Goal: Task Accomplishment & Management: Manage account settings

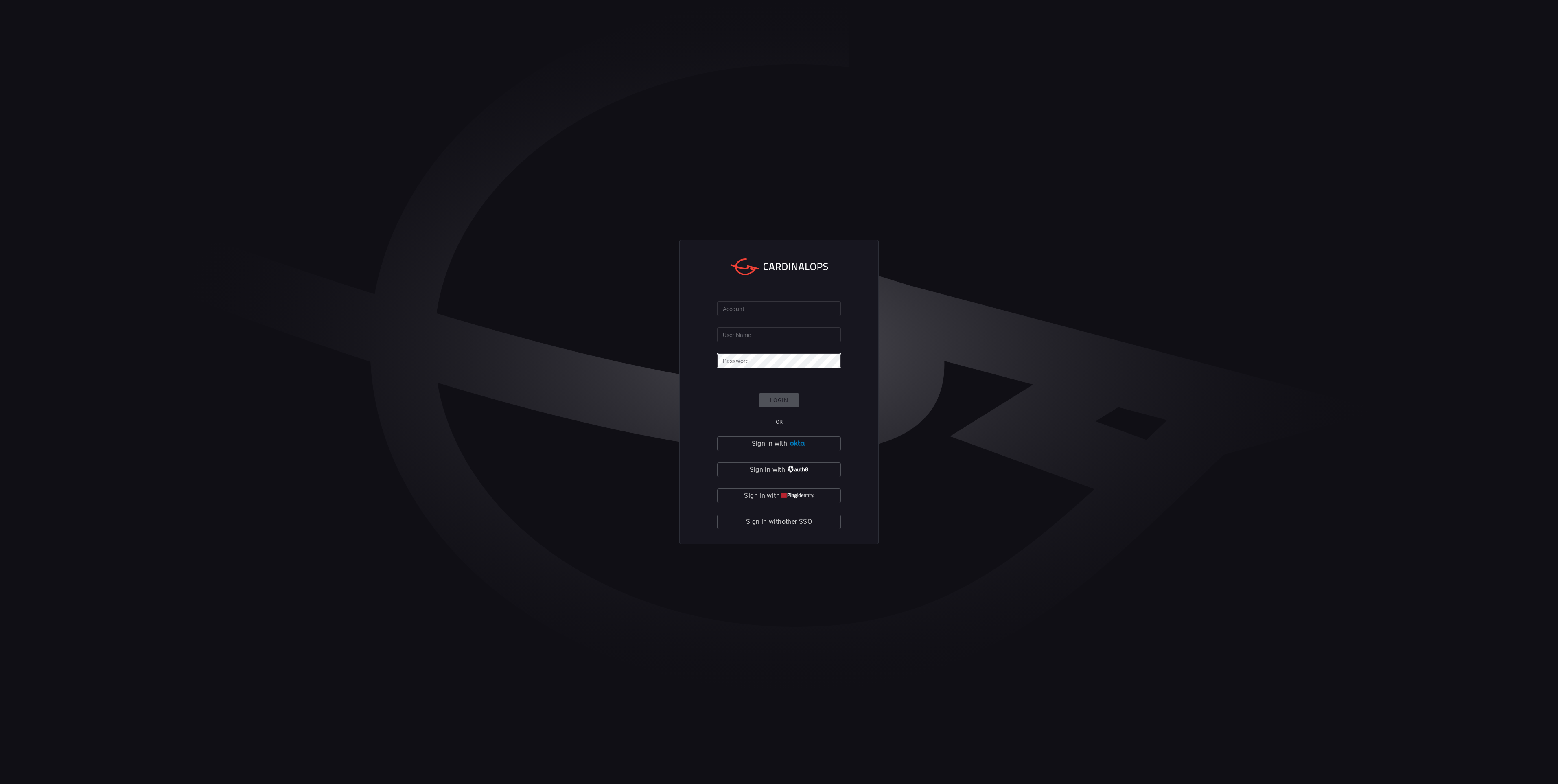
click at [792, 301] on input "Account" at bounding box center [779, 309] width 124 height 15
click at [799, 528] on button "Sign in with other SSO" at bounding box center [779, 522] width 124 height 15
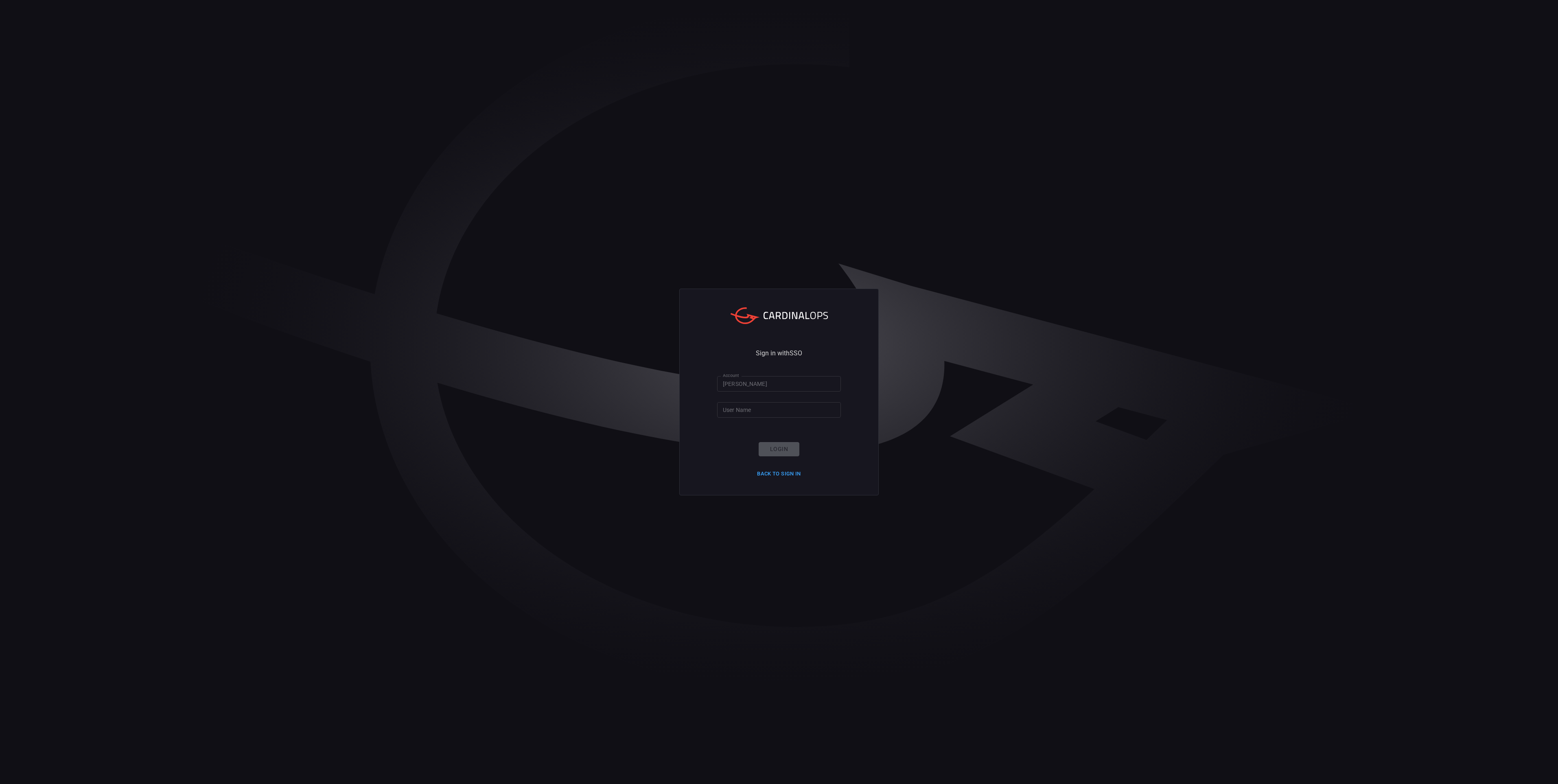
click at [782, 387] on input "lee" at bounding box center [779, 383] width 124 height 15
type input "[PERSON_NAME].[PERSON_NAME]"
drag, startPoint x: 774, startPoint y: 387, endPoint x: 654, endPoint y: 382, distance: 120.1
click at [654, 382] on div "Sign in with SSO Account lee.hambelton Account User Name User Name Login Back t…" at bounding box center [779, 392] width 1558 height 784
click at [738, 408] on input "User Name" at bounding box center [779, 409] width 124 height 15
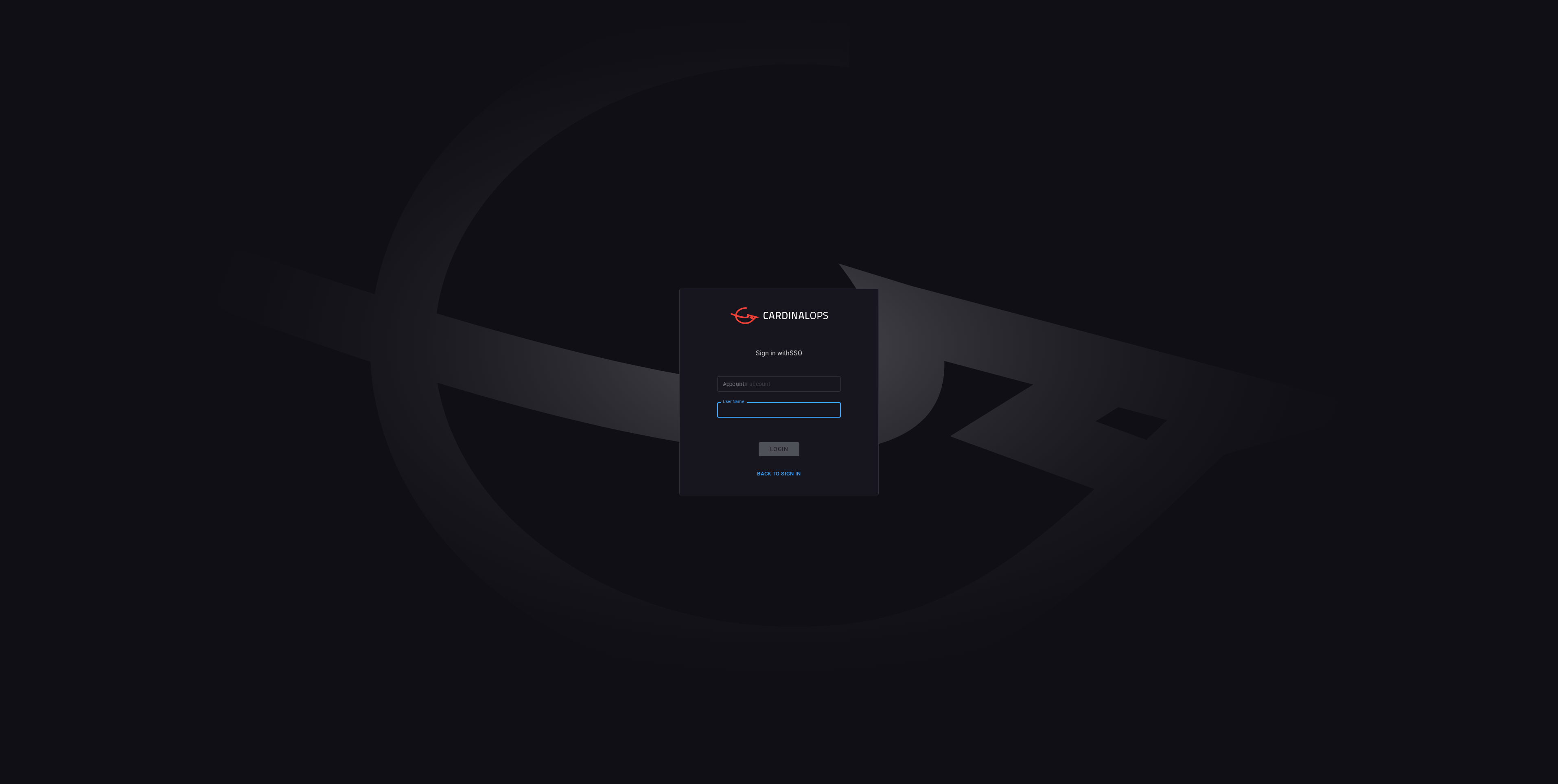
paste input "[PERSON_NAME].[PERSON_NAME]"
type input "[PERSON_NAME].[PERSON_NAME]"
click at [751, 387] on input "Account" at bounding box center [779, 383] width 124 height 15
type input "hogan-lovells"
click at [782, 451] on button "Login" at bounding box center [779, 448] width 41 height 14
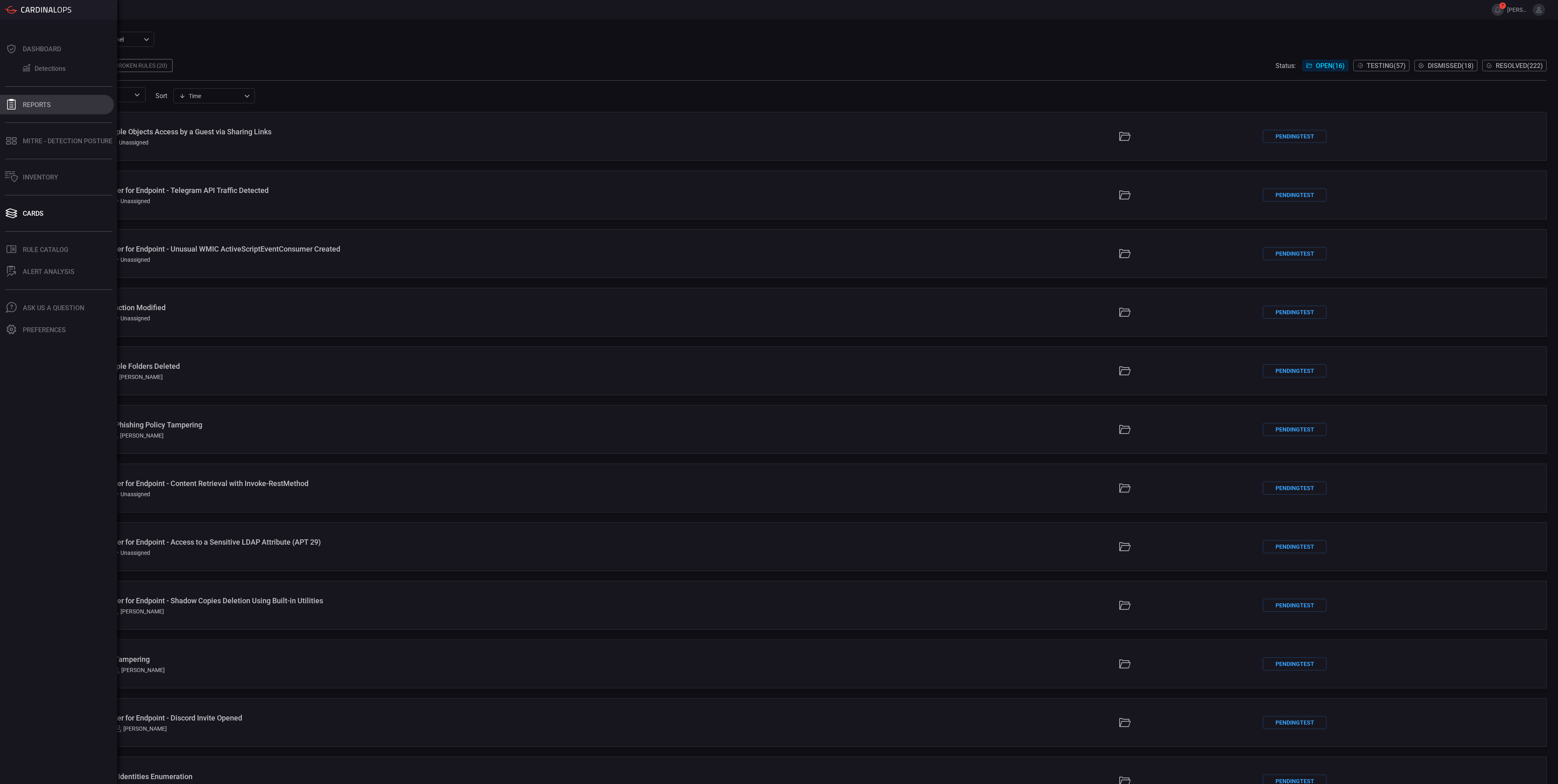
click at [36, 101] on div "Reports" at bounding box center [37, 104] width 28 height 8
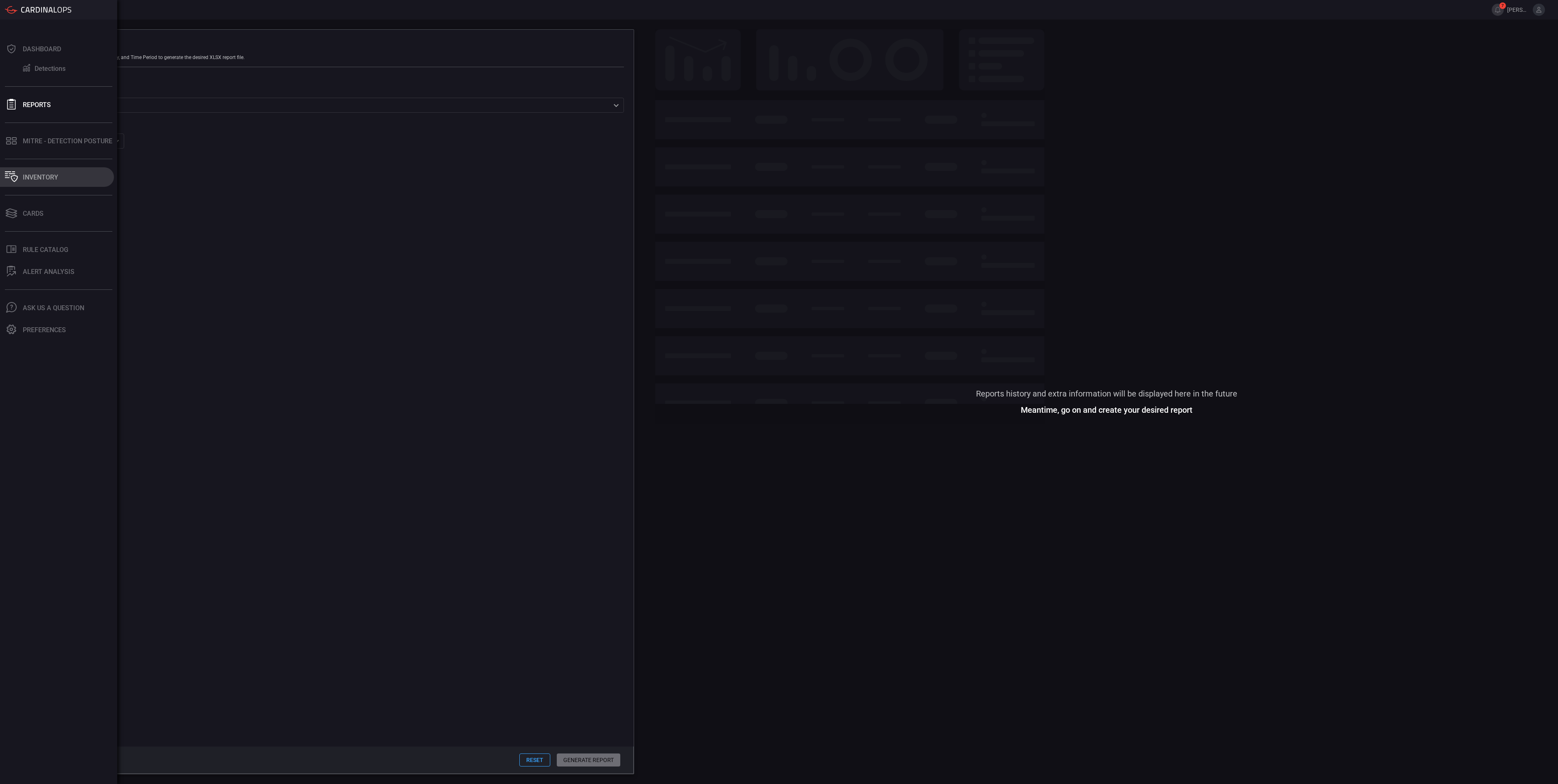
click at [56, 176] on div "Inventory" at bounding box center [40, 177] width 35 height 8
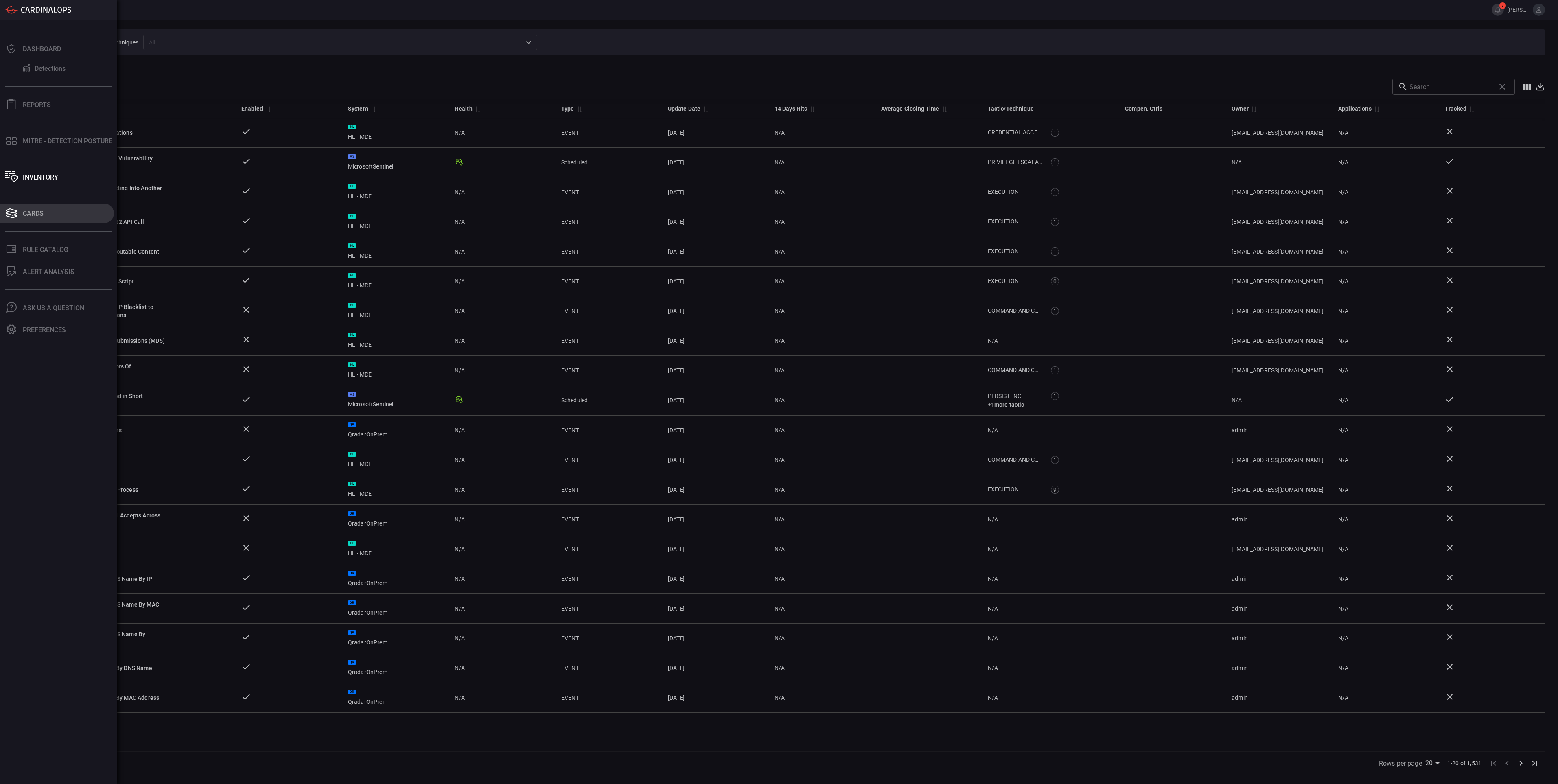
click at [17, 214] on icon at bounding box center [11, 213] width 13 height 12
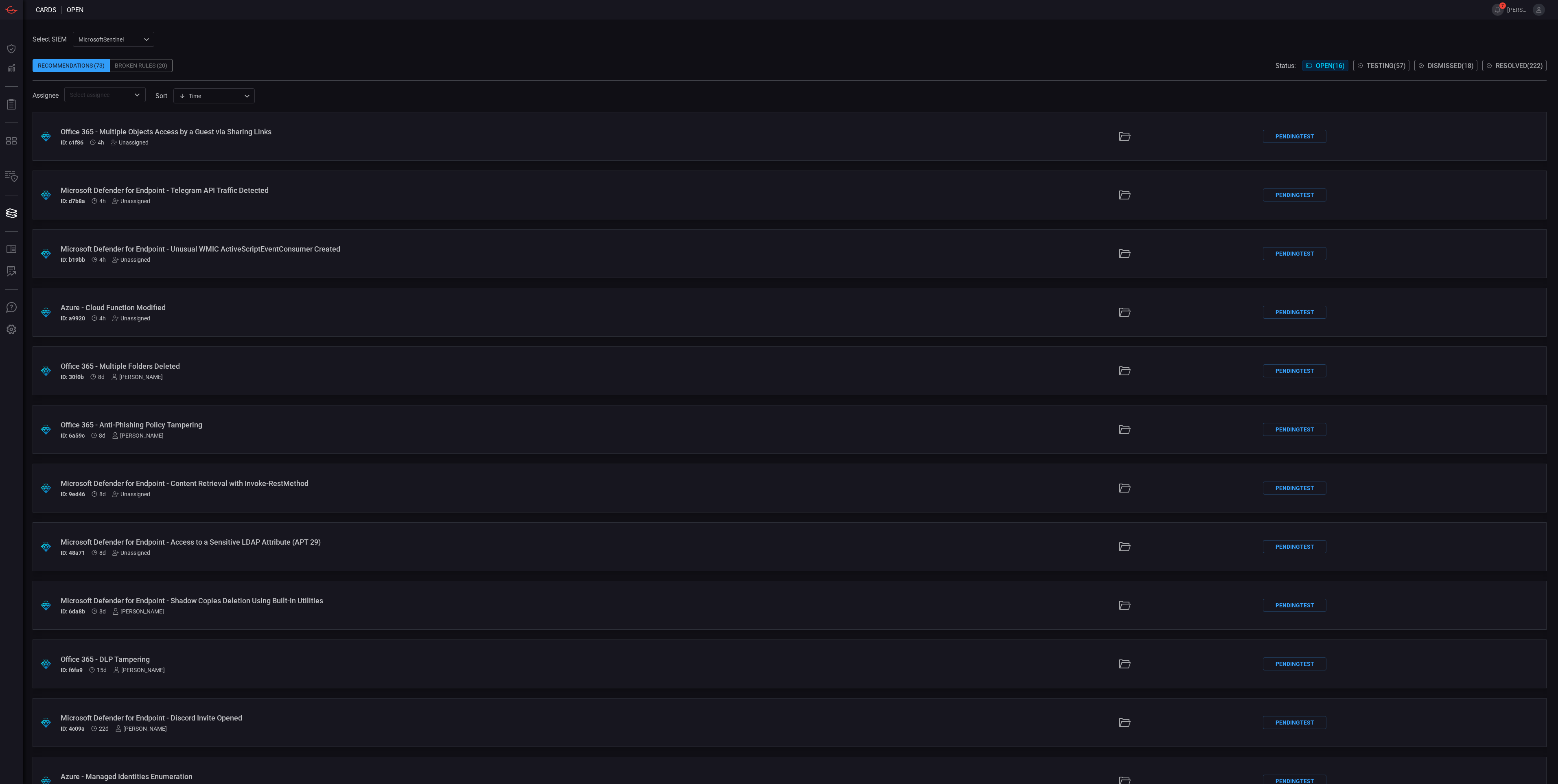
click at [133, 63] on div "Broken Rules (20)" at bounding box center [141, 65] width 63 height 13
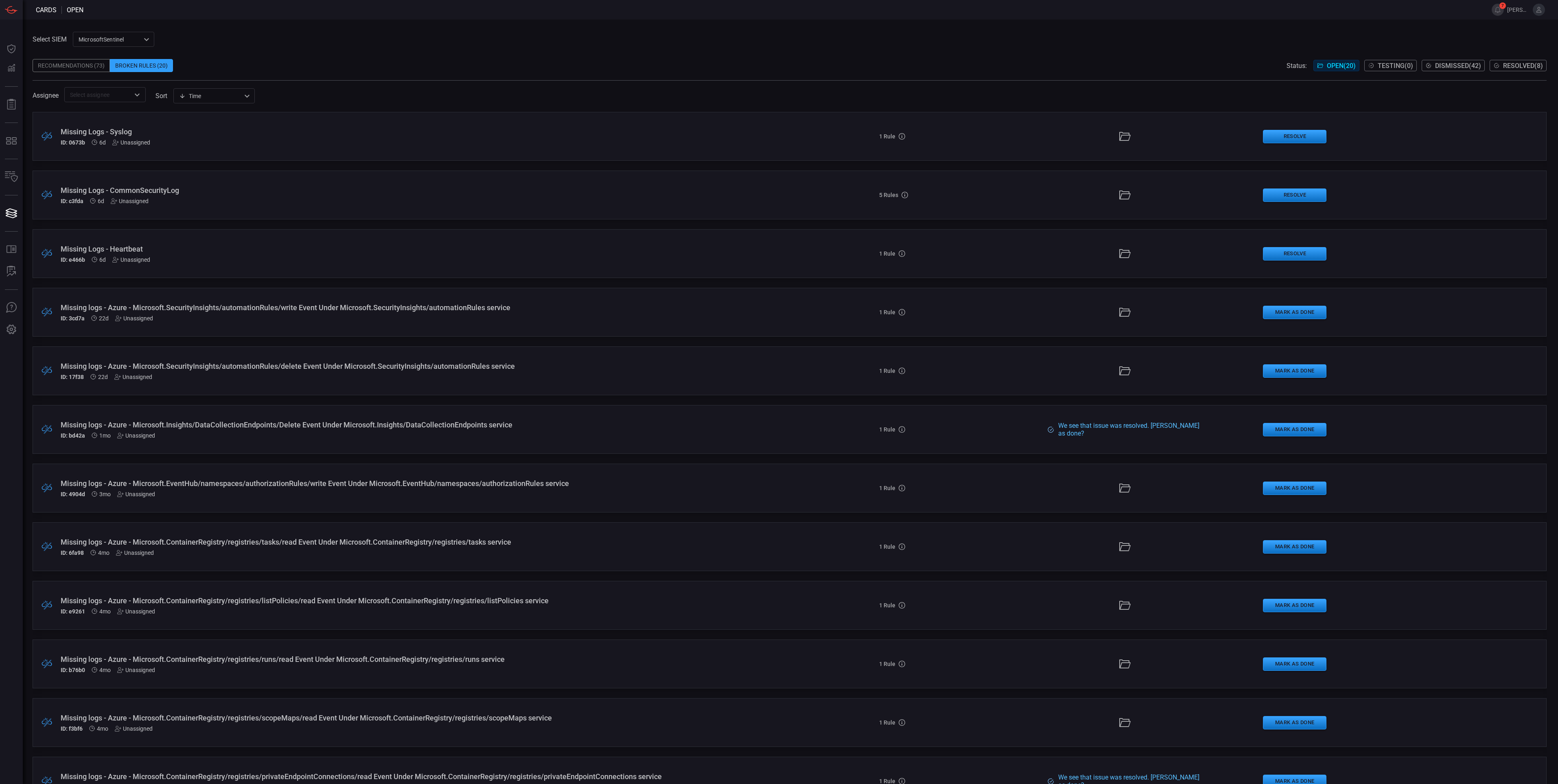
click at [773, 134] on div ".broken_cards_icon_0{fill:#39A4FF;} .broken_cards_icon_1{fill:none;stroke:#1918…" at bounding box center [789, 136] width 1514 height 49
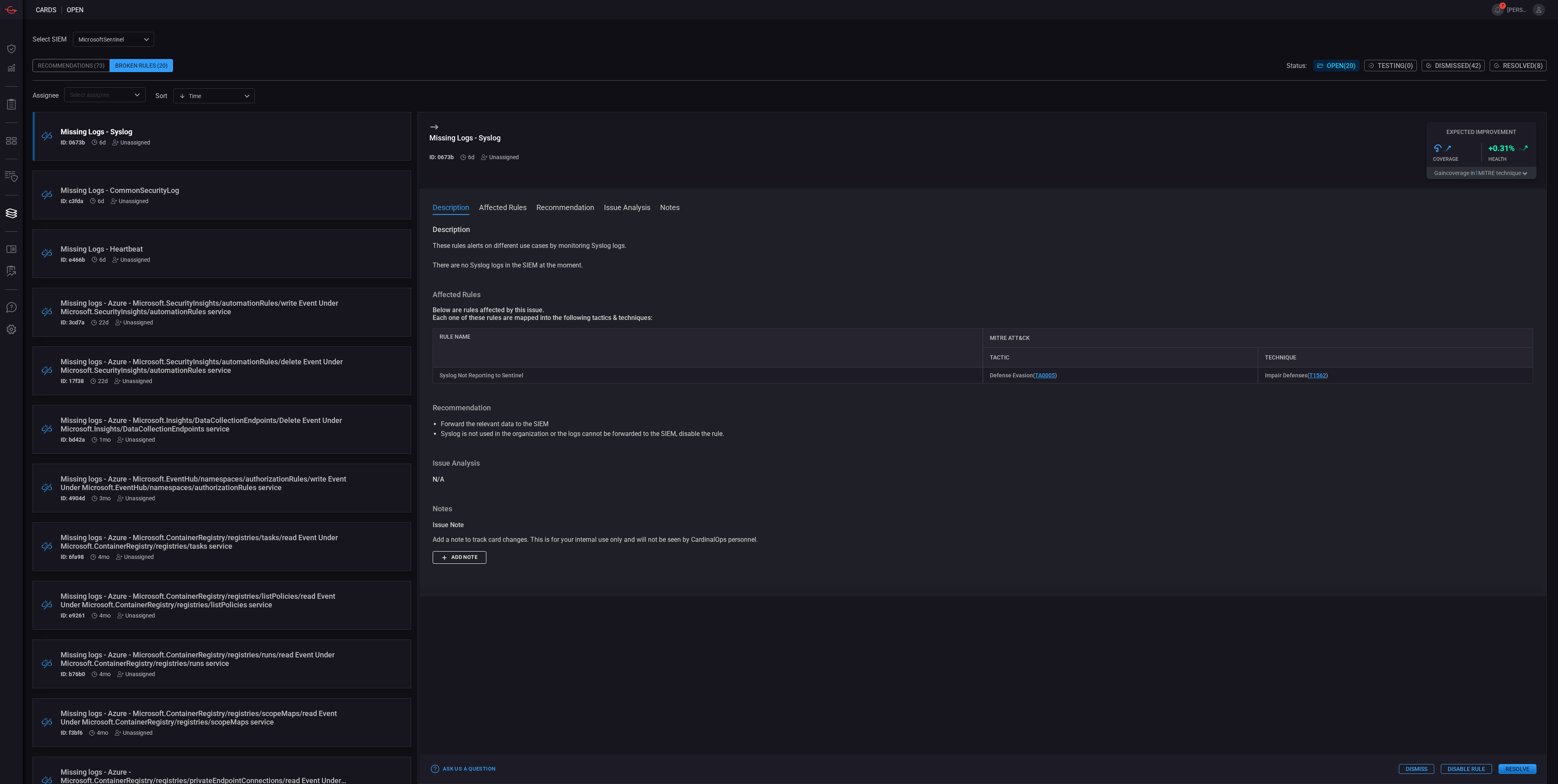
click at [503, 218] on span at bounding box center [983, 218] width 1127 height 13
click at [503, 212] on button "Affected Rules" at bounding box center [503, 207] width 48 height 10
click at [497, 190] on div "Description Affected Rules Recommendation Issue Analysis Notes Description Thes…" at bounding box center [983, 393] width 1127 height 408
click at [499, 194] on button "Affected Rules" at bounding box center [503, 196] width 48 height 10
drag, startPoint x: 532, startPoint y: 365, endPoint x: 438, endPoint y: 369, distance: 94.1
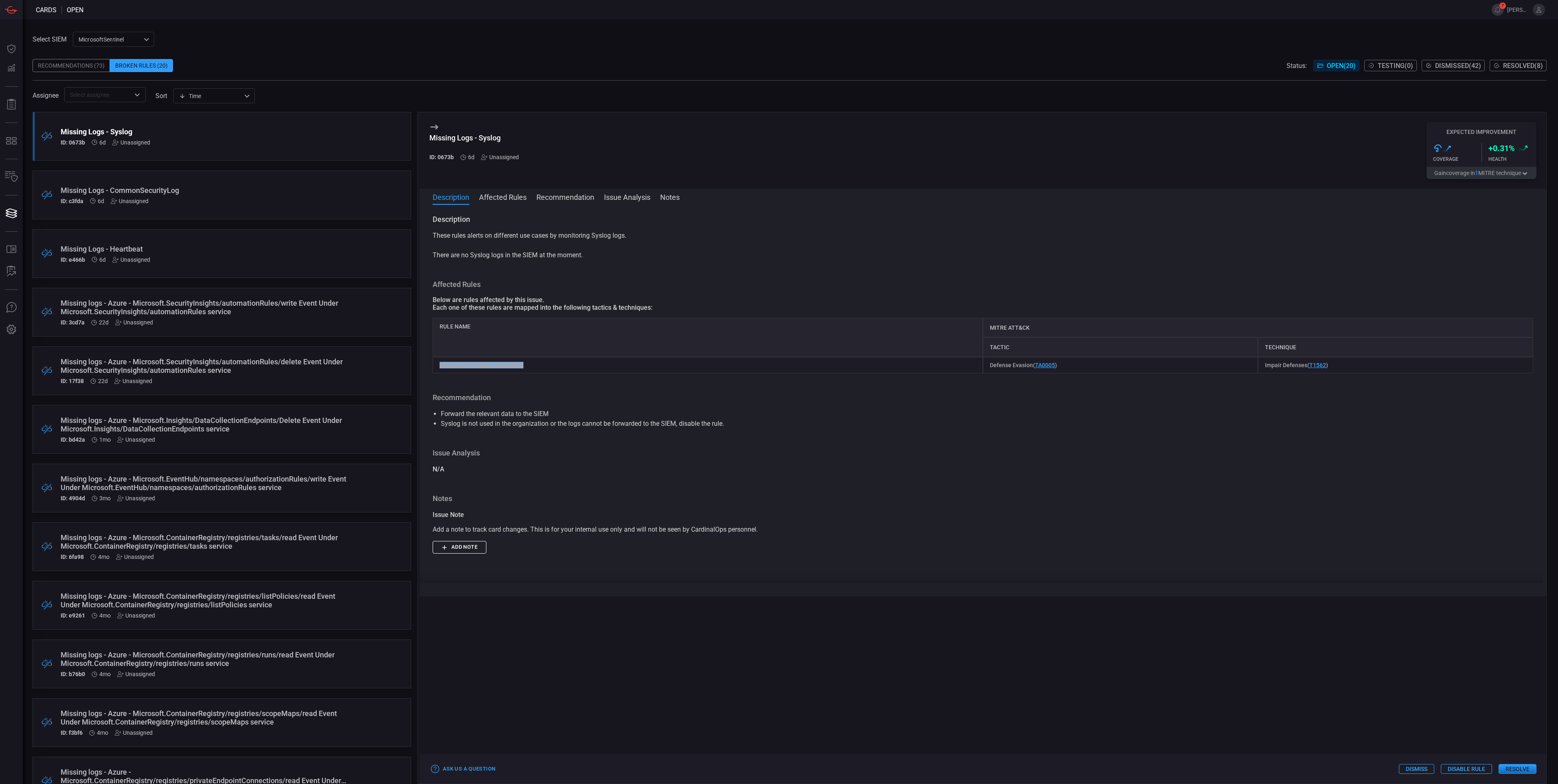
click at [438, 369] on div "Syslog Not Reporting to Sentinel" at bounding box center [708, 365] width 550 height 16
copy div "Syslog Not Reporting to Sentinel"
click at [582, 495] on h3 "Notes" at bounding box center [983, 498] width 1101 height 10
drag, startPoint x: 765, startPoint y: 530, endPoint x: 417, endPoint y: 529, distance: 348.0
click at [417, 529] on div "Missing Logs - Syslog ID: 0673b 6d Unassigned Expected Improvement .st0{fill:ur…" at bounding box center [982, 447] width 1129 height 672
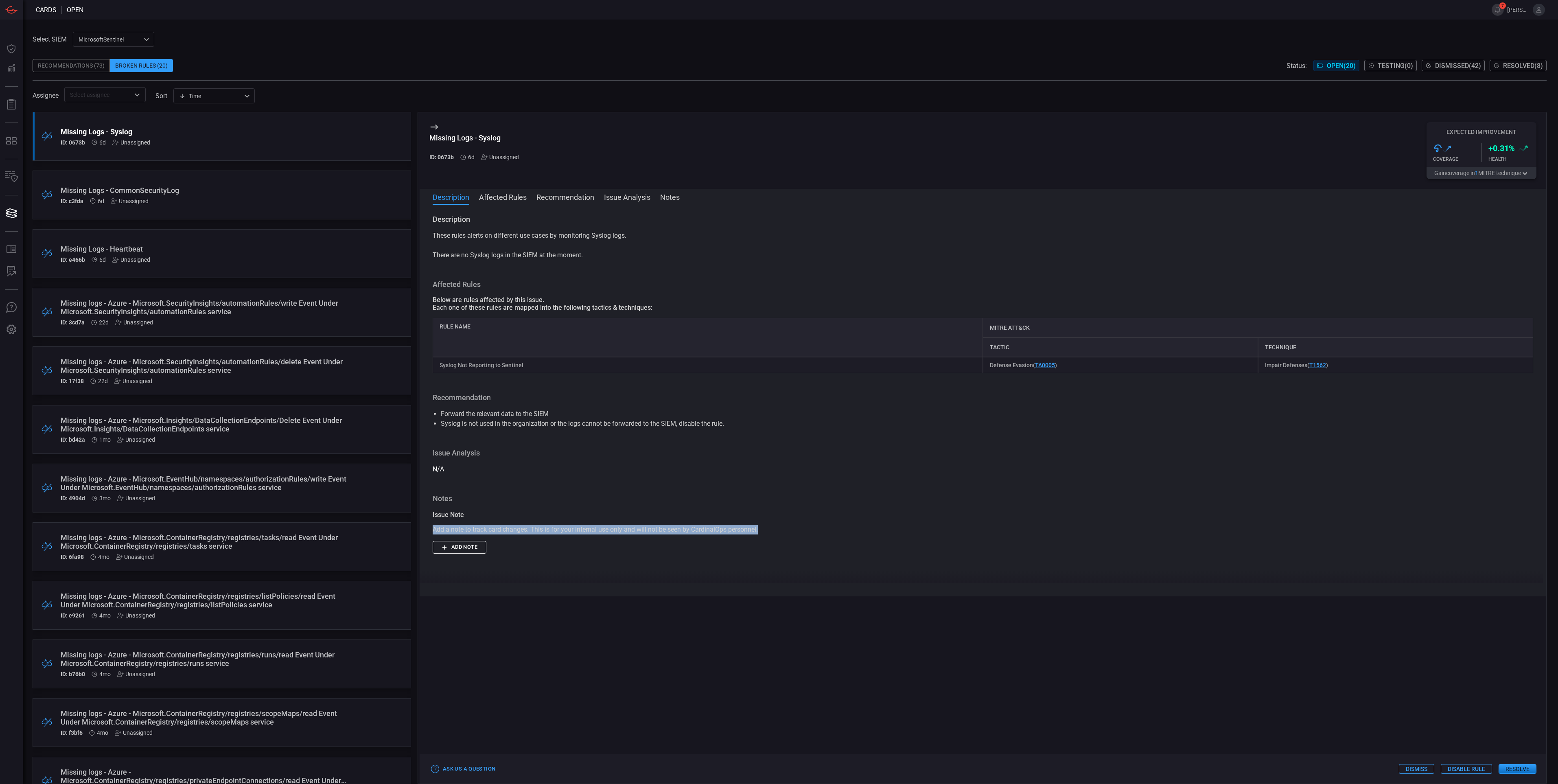
click at [700, 527] on div "Add a note to track card changes. This is for your internal use only and will n…" at bounding box center [983, 530] width 1101 height 10
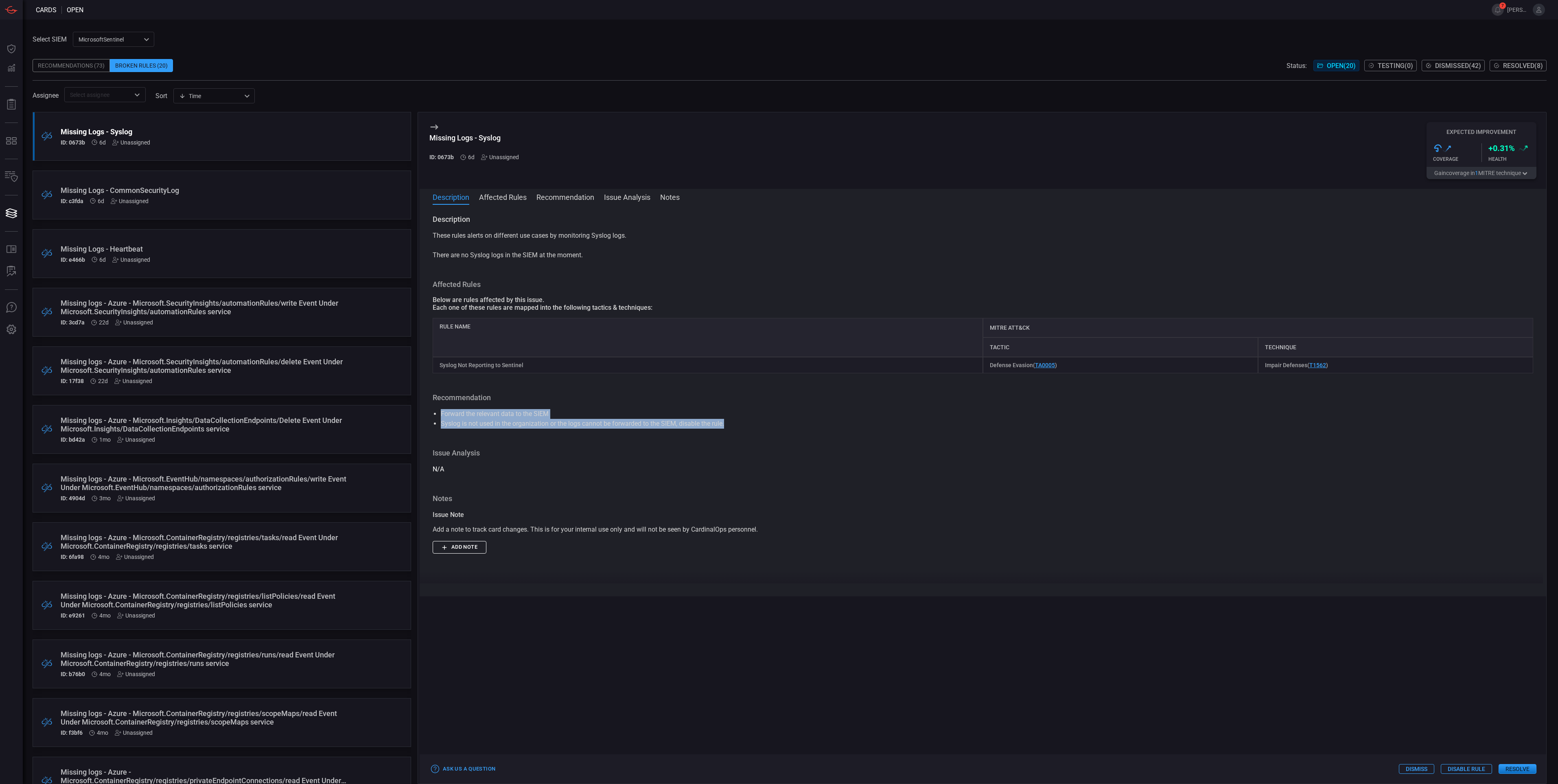
drag, startPoint x: 729, startPoint y: 426, endPoint x: 438, endPoint y: 415, distance: 291.2
click at [438, 415] on ul "Forward the relevant data to the SIEM Syslog is not used in the organization or…" at bounding box center [983, 419] width 1101 height 20
drag, startPoint x: 756, startPoint y: 429, endPoint x: 435, endPoint y: 412, distance: 321.4
click at [435, 412] on ul "Forward the relevant data to the SIEM Syslog is not used in the organization or…" at bounding box center [983, 419] width 1101 height 20
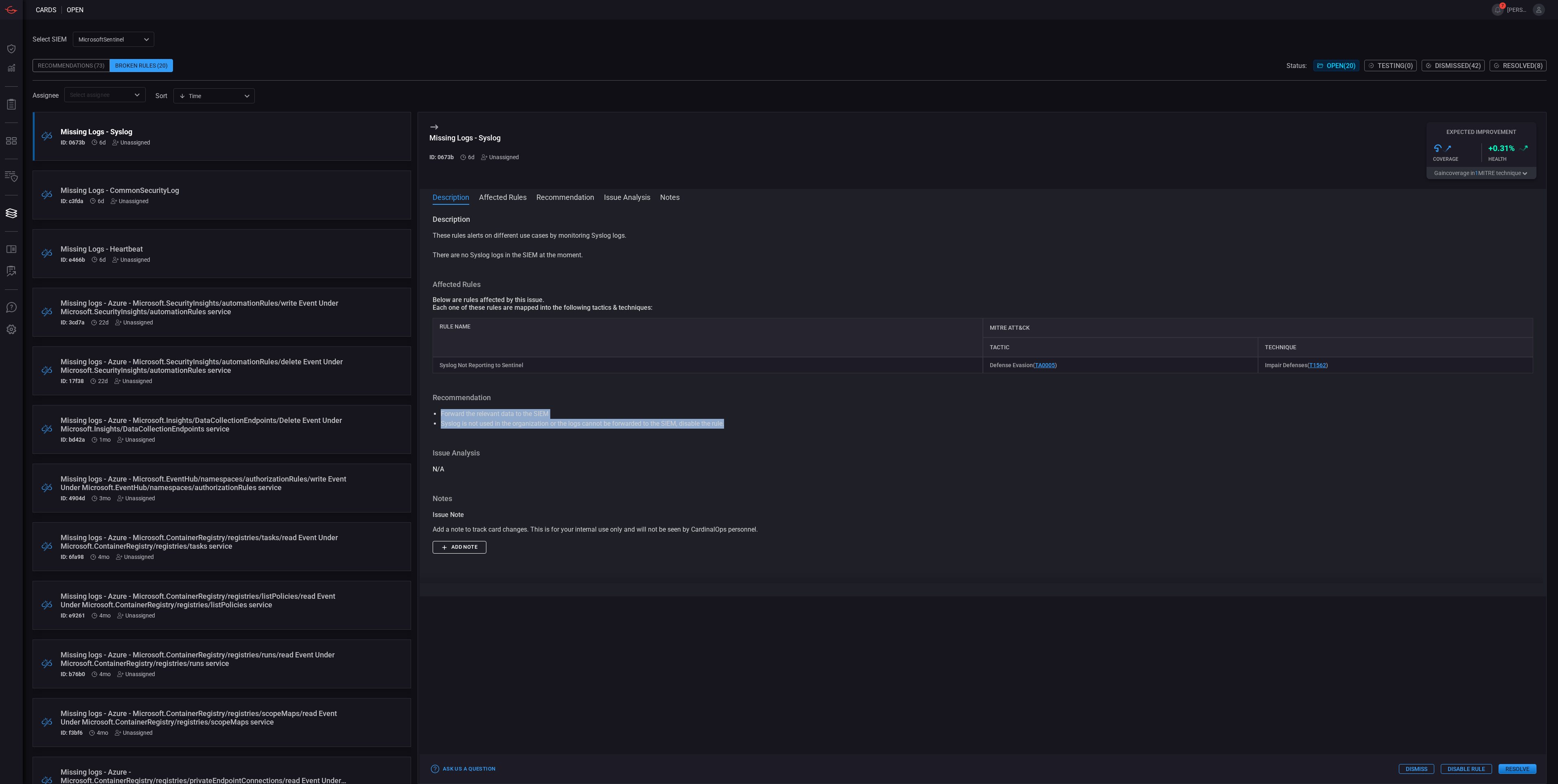
drag, startPoint x: 435, startPoint y: 412, endPoint x: 441, endPoint y: 419, distance: 9.2
click at [441, 419] on ul "Forward the relevant data to the SIEM Syslog is not used in the organization or…" at bounding box center [983, 419] width 1101 height 20
click at [444, 423] on li "Syslog is not used in the organization or the logs cannot be forwarded to the S…" at bounding box center [983, 423] width 1084 height 10
click at [1471, 767] on button "Disable Rule" at bounding box center [1466, 769] width 51 height 10
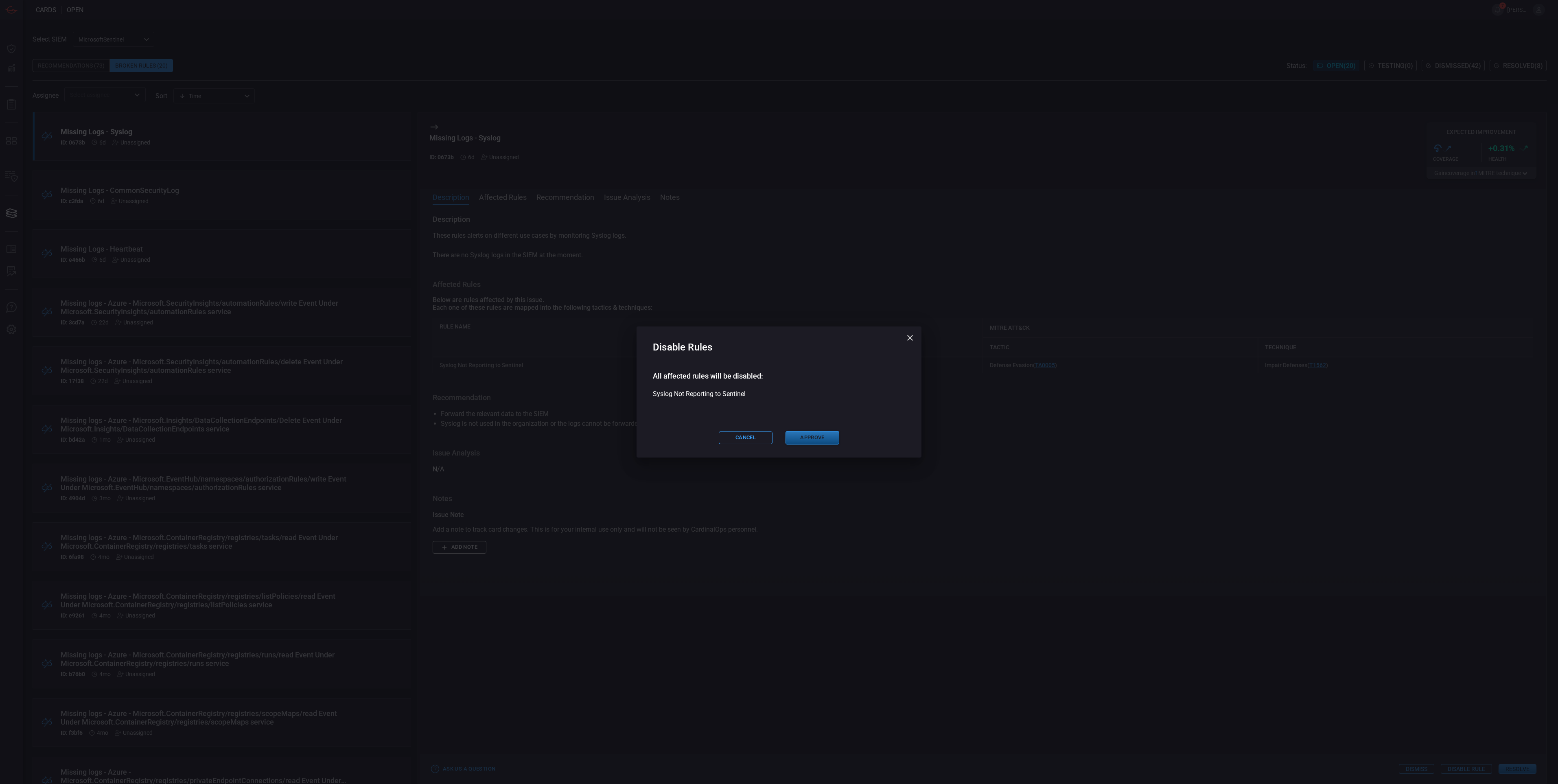
click at [813, 441] on button "Approve" at bounding box center [812, 437] width 54 height 13
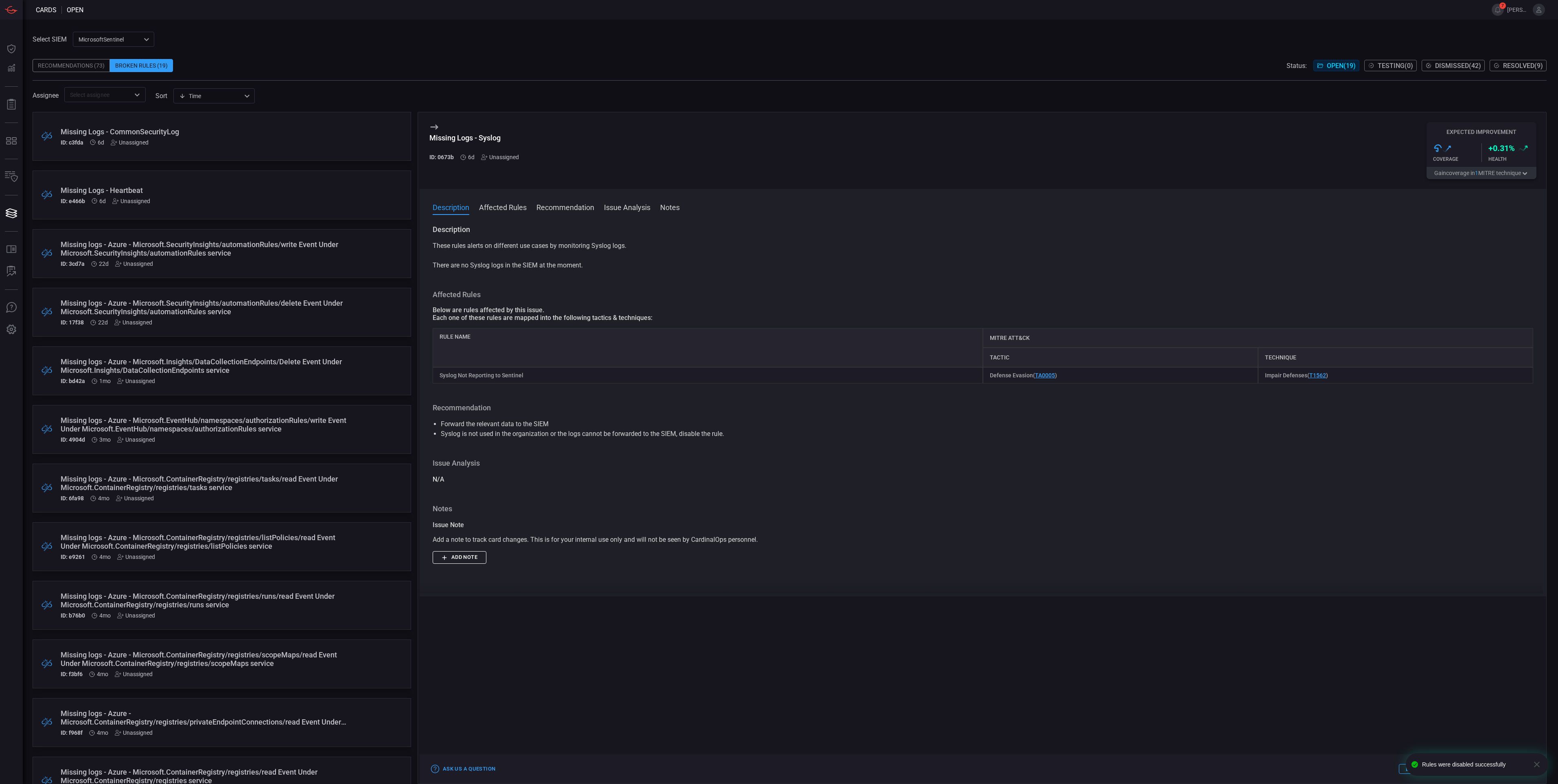
click at [192, 123] on div ".broken_cards_icon_0{fill:#39A4FF;} .broken_cards_icon_1{fill:none;stroke:#1918…" at bounding box center [222, 136] width 378 height 49
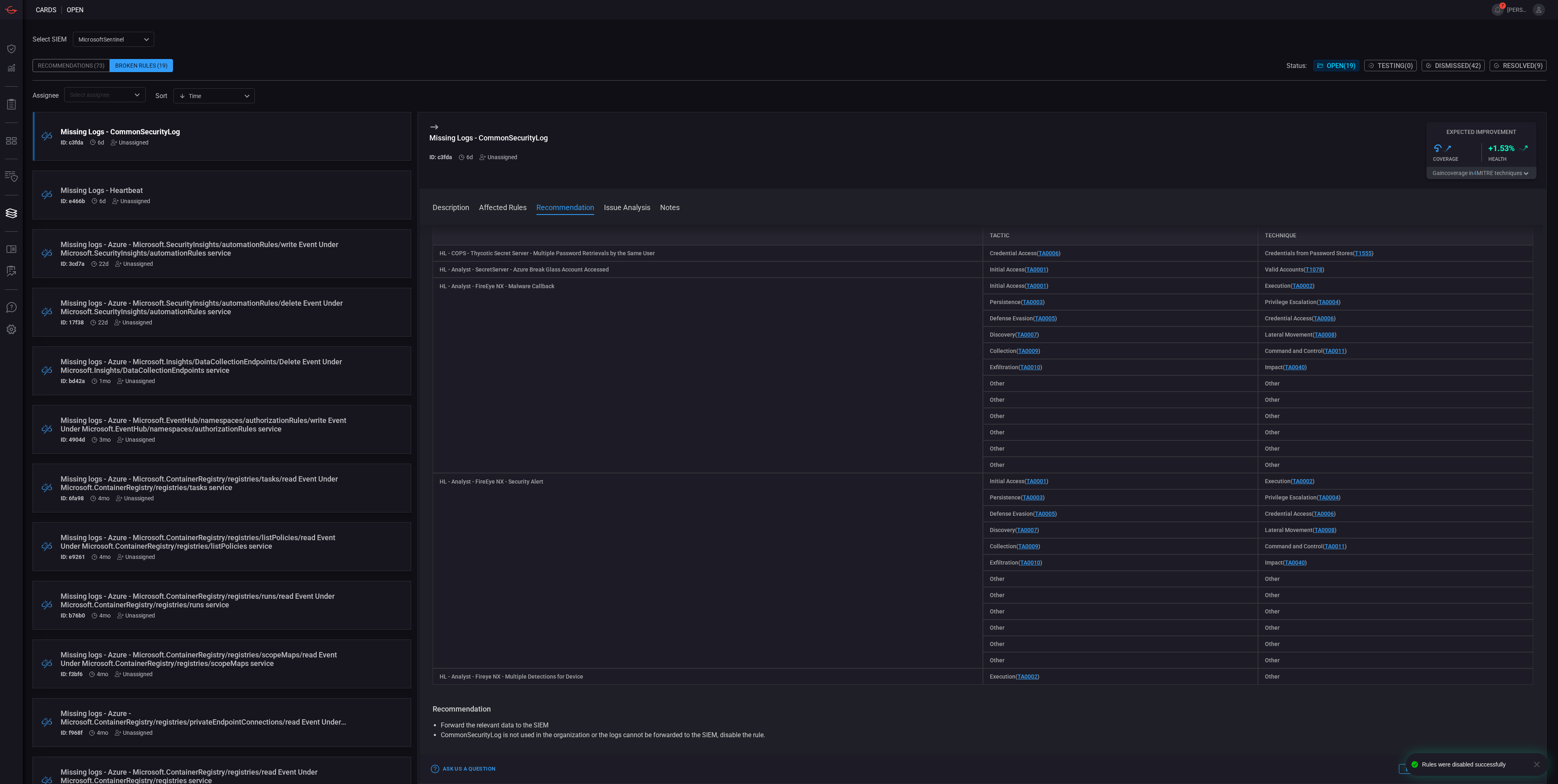
scroll to position [61, 0]
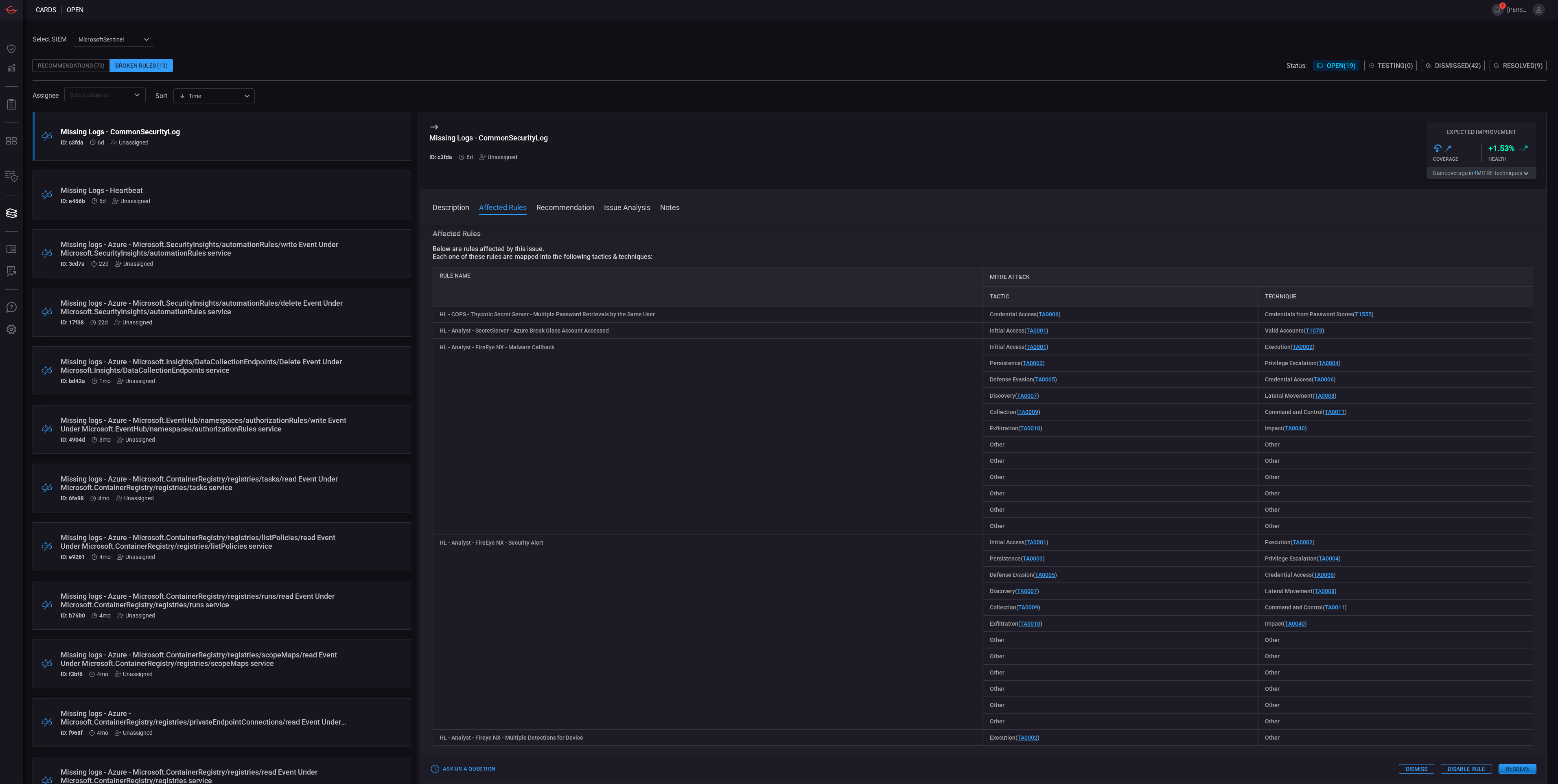
click at [505, 157] on div "Unassigned" at bounding box center [499, 157] width 38 height 7
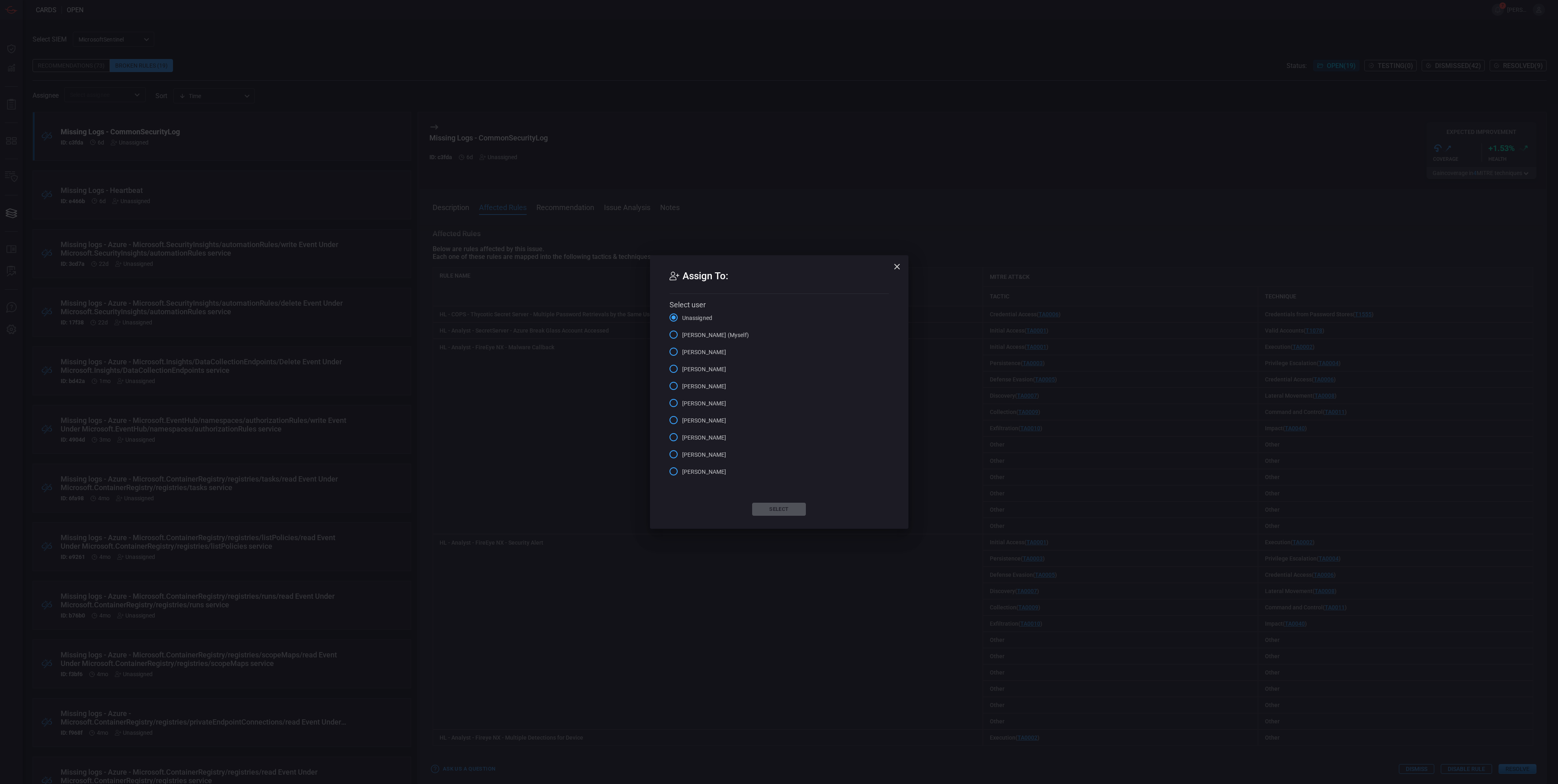
click at [689, 386] on span "[PERSON_NAME]" at bounding box center [704, 386] width 45 height 9
click at [682, 386] on input "[PERSON_NAME]" at bounding box center [674, 386] width 17 height 17
click at [781, 508] on button "Select" at bounding box center [779, 509] width 54 height 13
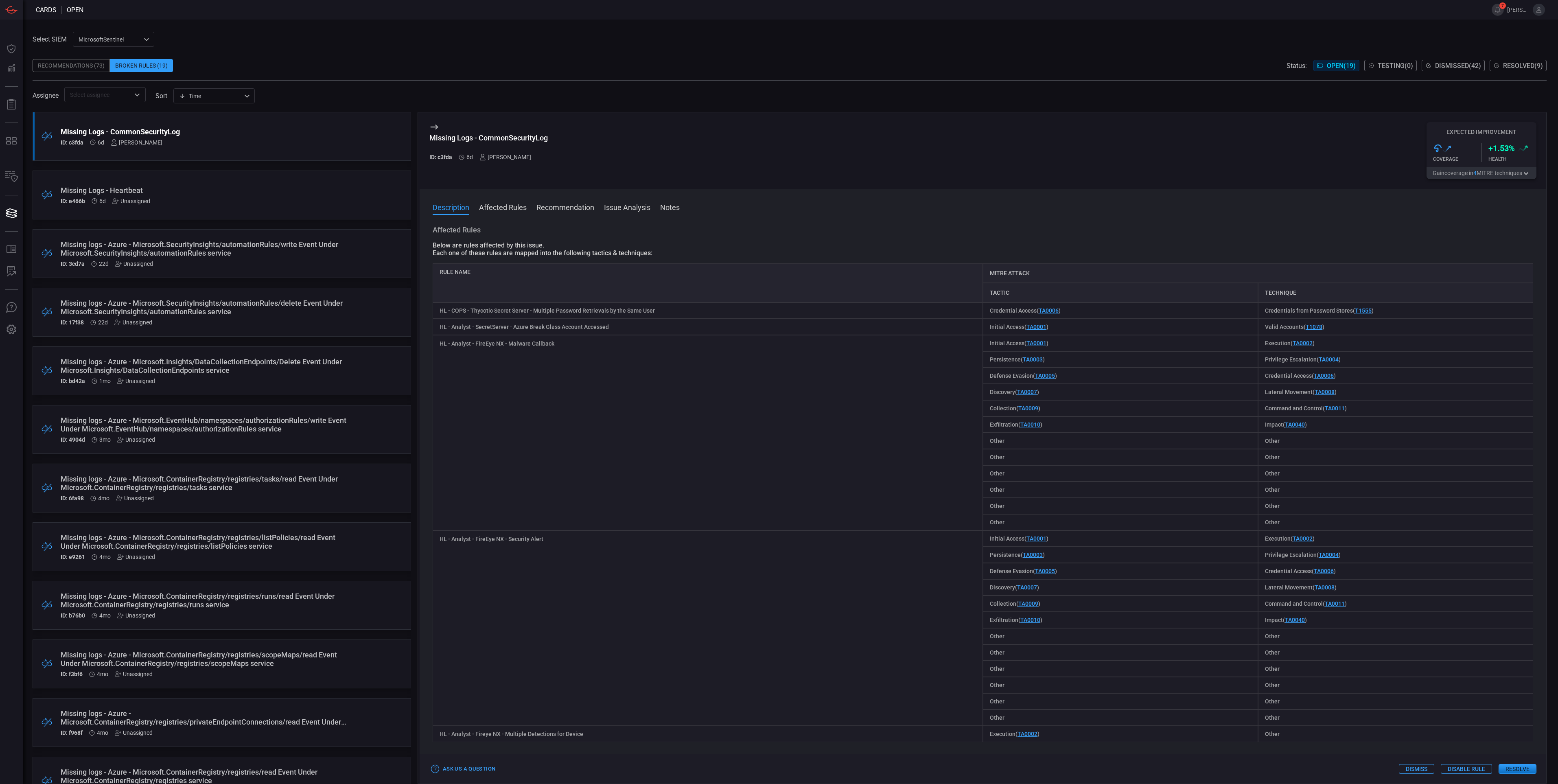
scroll to position [0, 0]
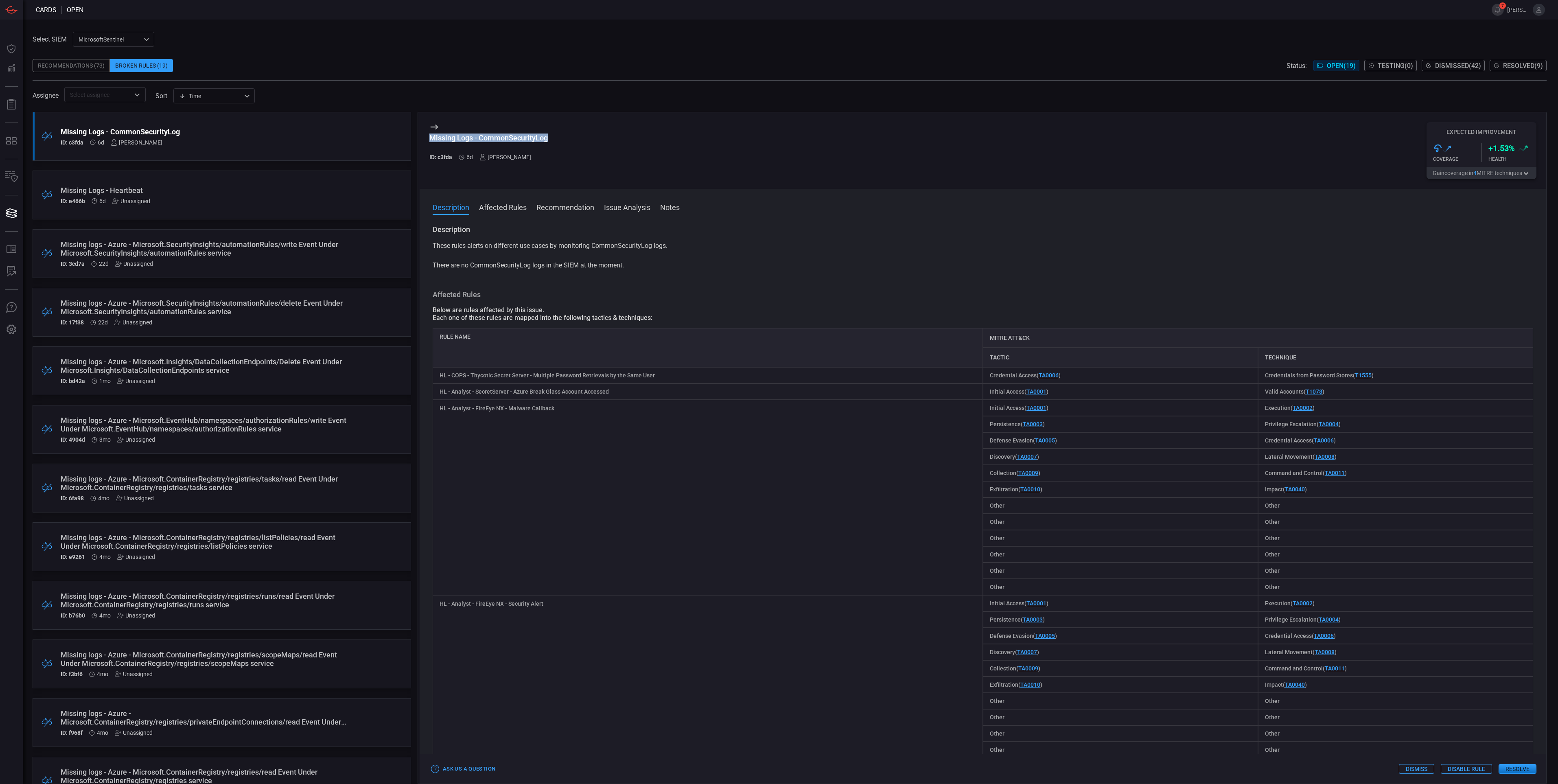
drag, startPoint x: 561, startPoint y: 135, endPoint x: 429, endPoint y: 138, distance: 132.0
click at [429, 138] on div "Missing Logs - CommonSecurityLog ID: c3fda 6d [PERSON_NAME] Expected Improvemen…" at bounding box center [983, 150] width 1127 height 76
copy div "Missing Logs - CommonSecurityLog"
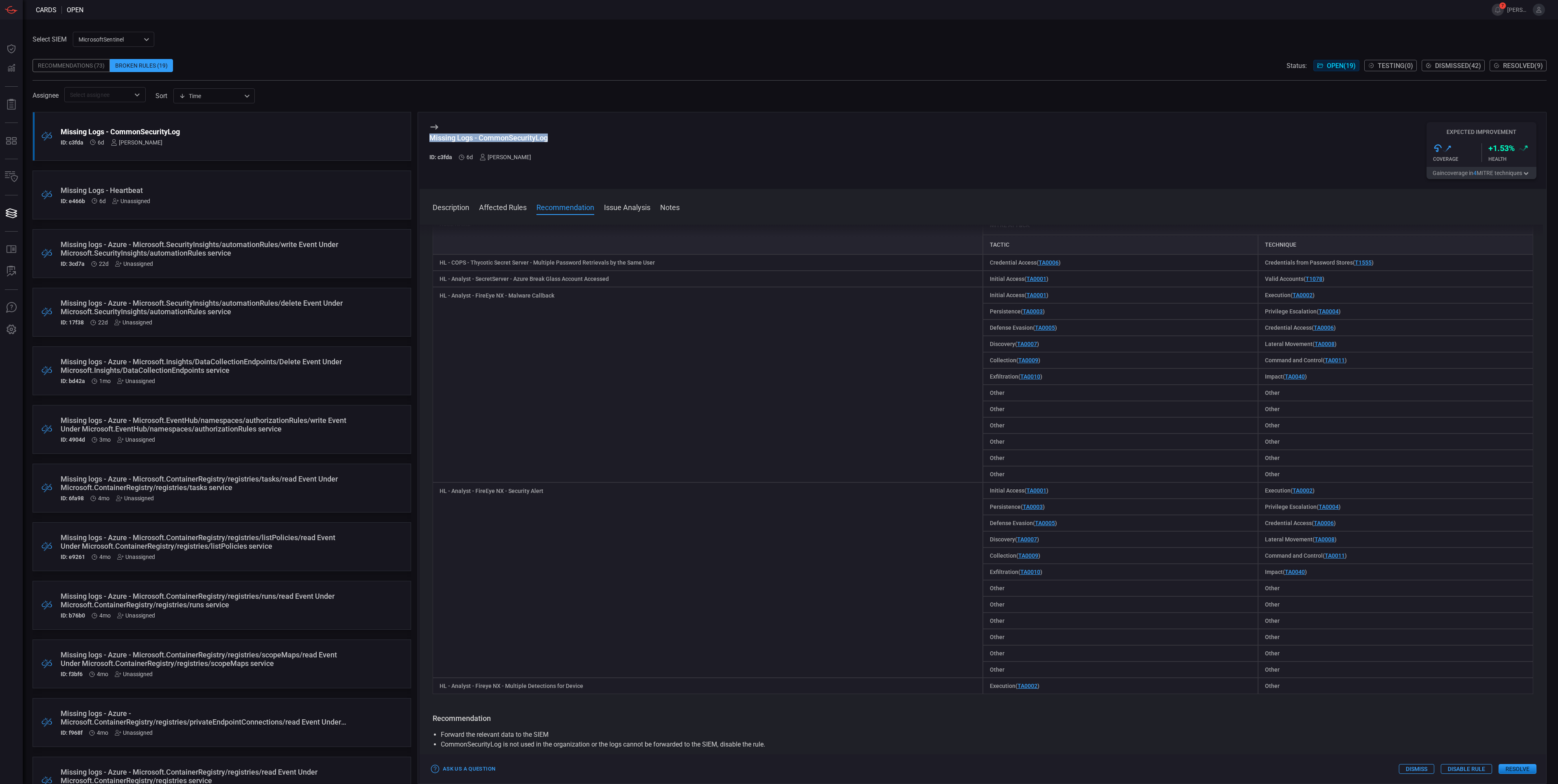
scroll to position [61, 0]
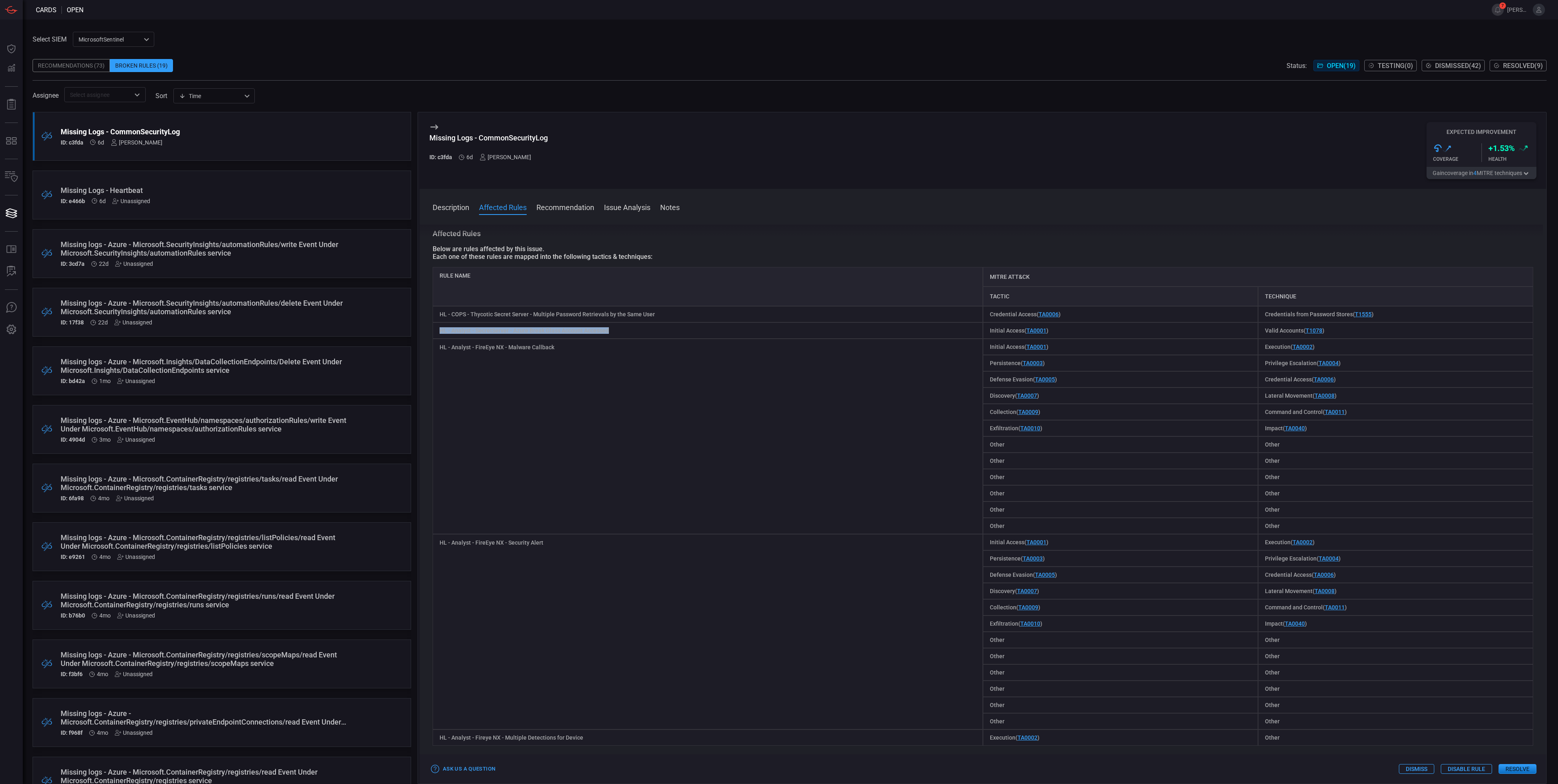
drag, startPoint x: 613, startPoint y: 333, endPoint x: 441, endPoint y: 334, distance: 172.0
click at [441, 334] on div "HL - Analyst - SecretServer - Azure Break Glass Account Accessed" at bounding box center [708, 330] width 550 height 16
drag, startPoint x: 441, startPoint y: 334, endPoint x: 426, endPoint y: 342, distance: 17.0
click at [426, 342] on div "Description These rules alerts on different use cases by monitoring CommonSecur…" at bounding box center [983, 502] width 1127 height 556
click at [462, 294] on div "Rule Name" at bounding box center [708, 287] width 550 height 39
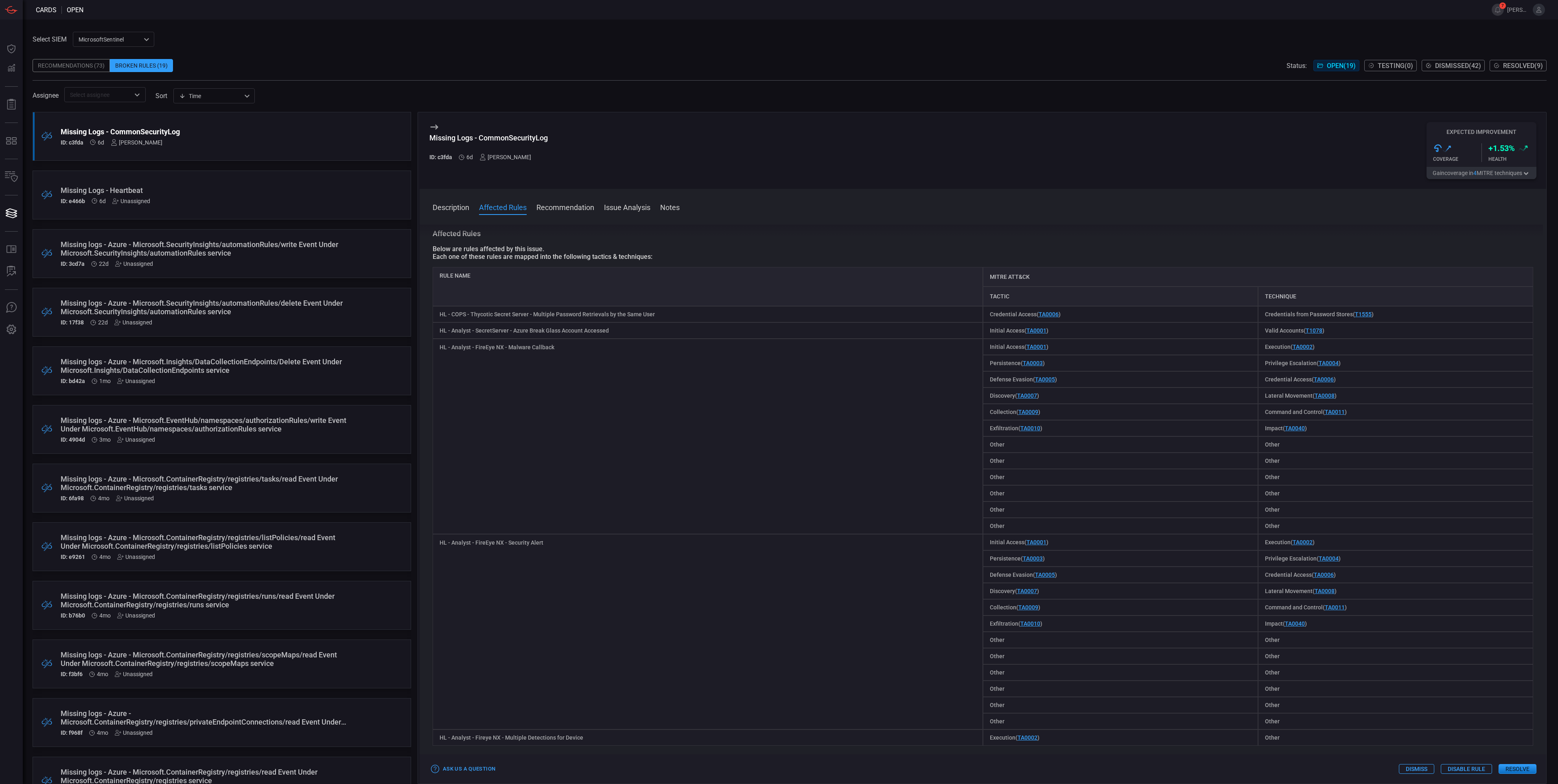
click at [248, 185] on div ".broken_cards_icon_0{fill:#39A4FF;} .broken_cards_icon_1{fill:none;stroke:#1918…" at bounding box center [222, 195] width 378 height 49
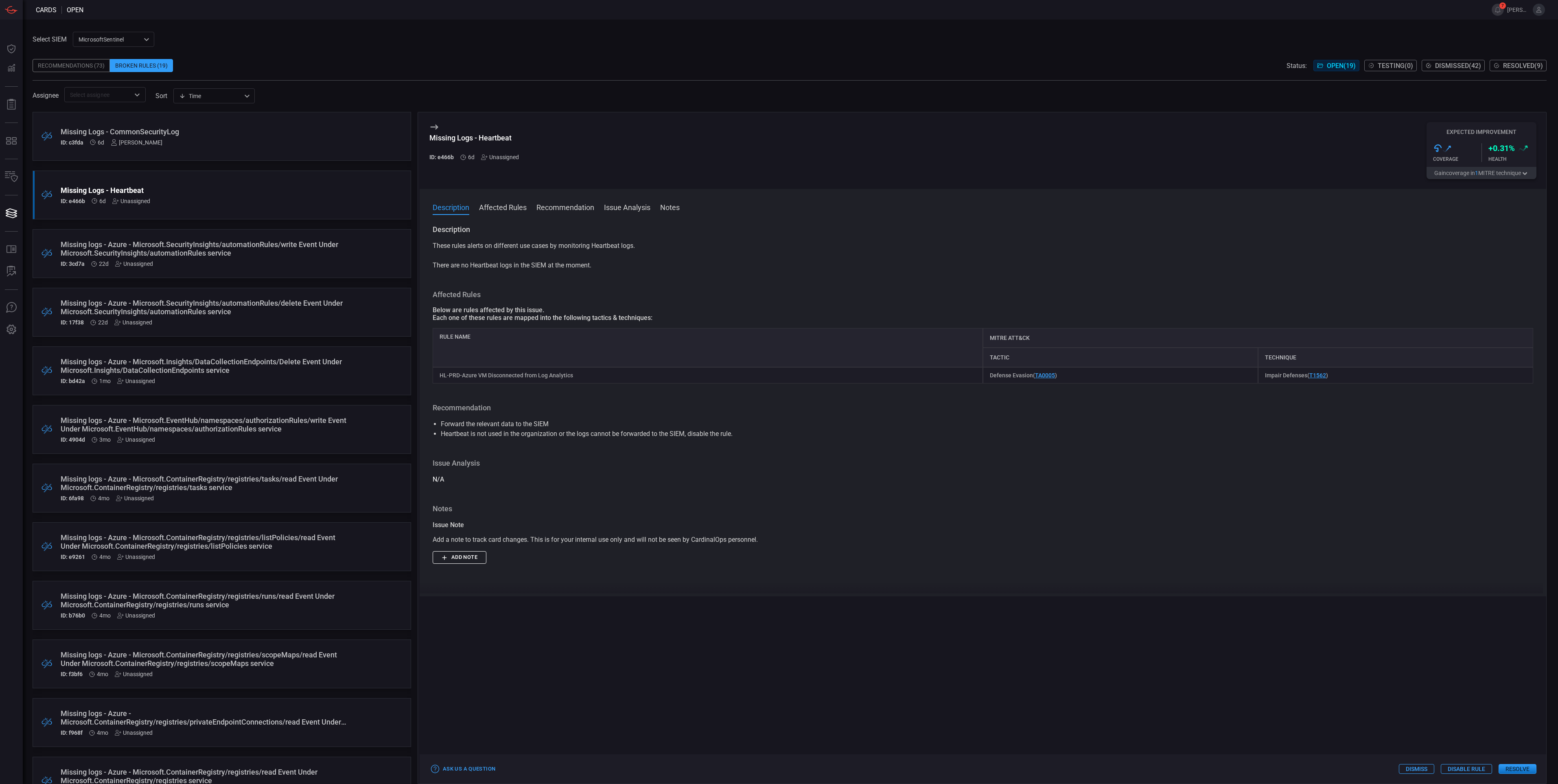
click at [500, 204] on button "Affected Rules" at bounding box center [503, 207] width 48 height 10
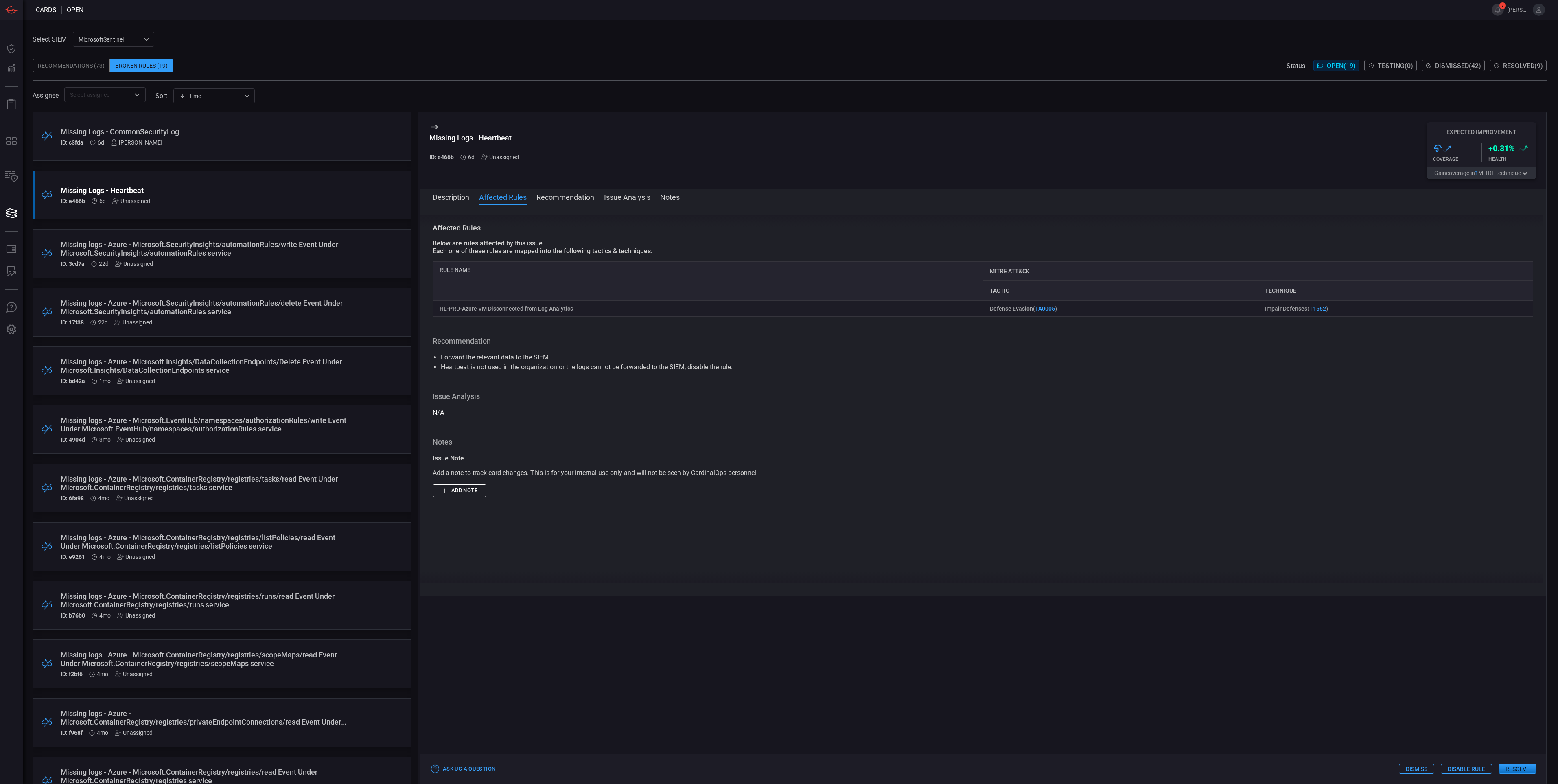
click at [451, 200] on button "Description" at bounding box center [451, 196] width 37 height 10
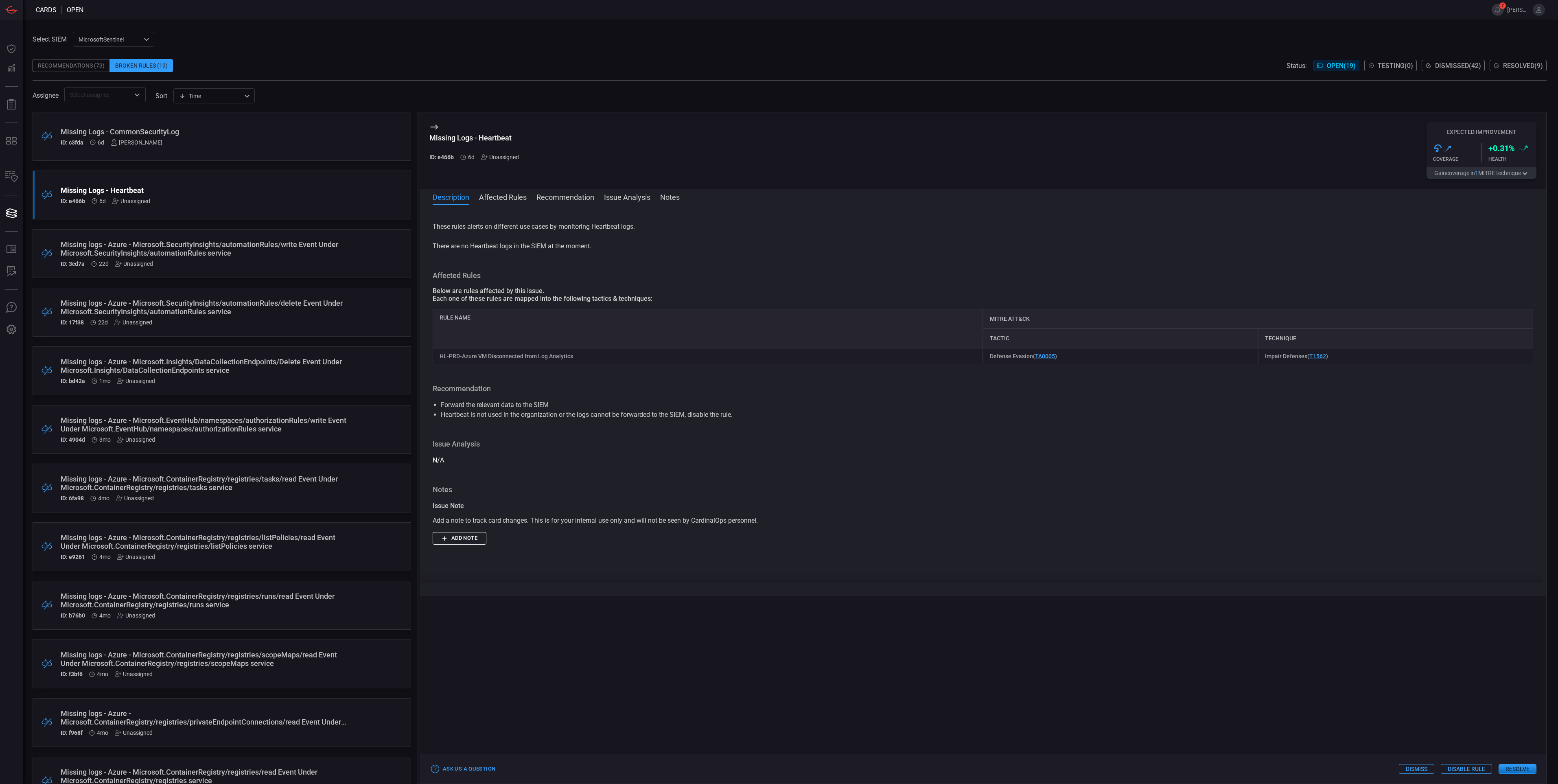
scroll to position [0, 0]
drag, startPoint x: 575, startPoint y: 364, endPoint x: 439, endPoint y: 359, distance: 136.1
click at [439, 359] on div "HL-PRD-Azure VM Disconnected from Log Analytics" at bounding box center [708, 365] width 550 height 16
copy div "HL-PRD-Azure VM Disconnected from Log Analytics"
click at [707, 392] on div "Description These rules alerts on different use cases by monitoring Heartbeat l…" at bounding box center [983, 399] width 1127 height 369
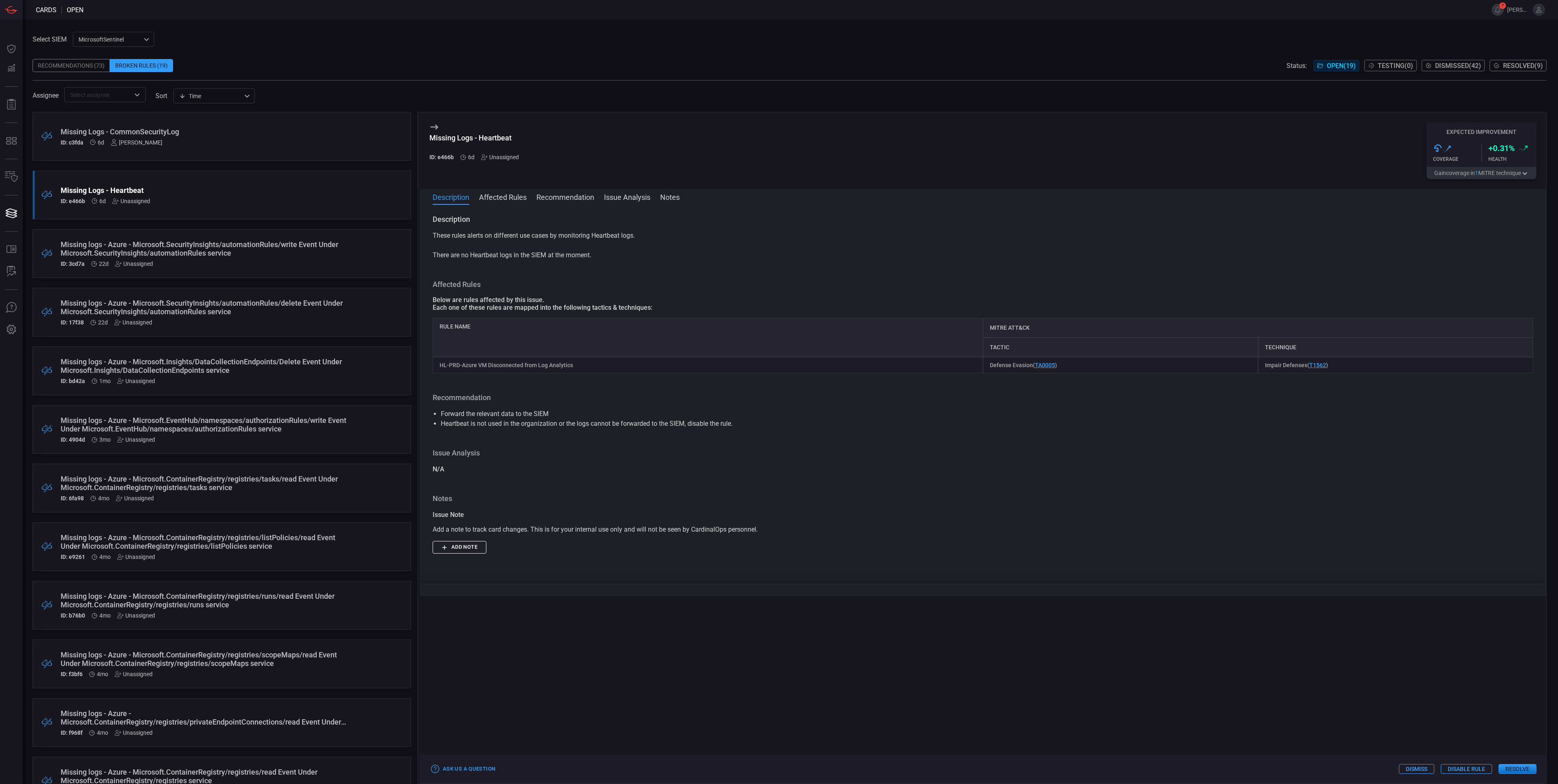
click at [1473, 771] on button "Disable Rule" at bounding box center [1466, 769] width 51 height 10
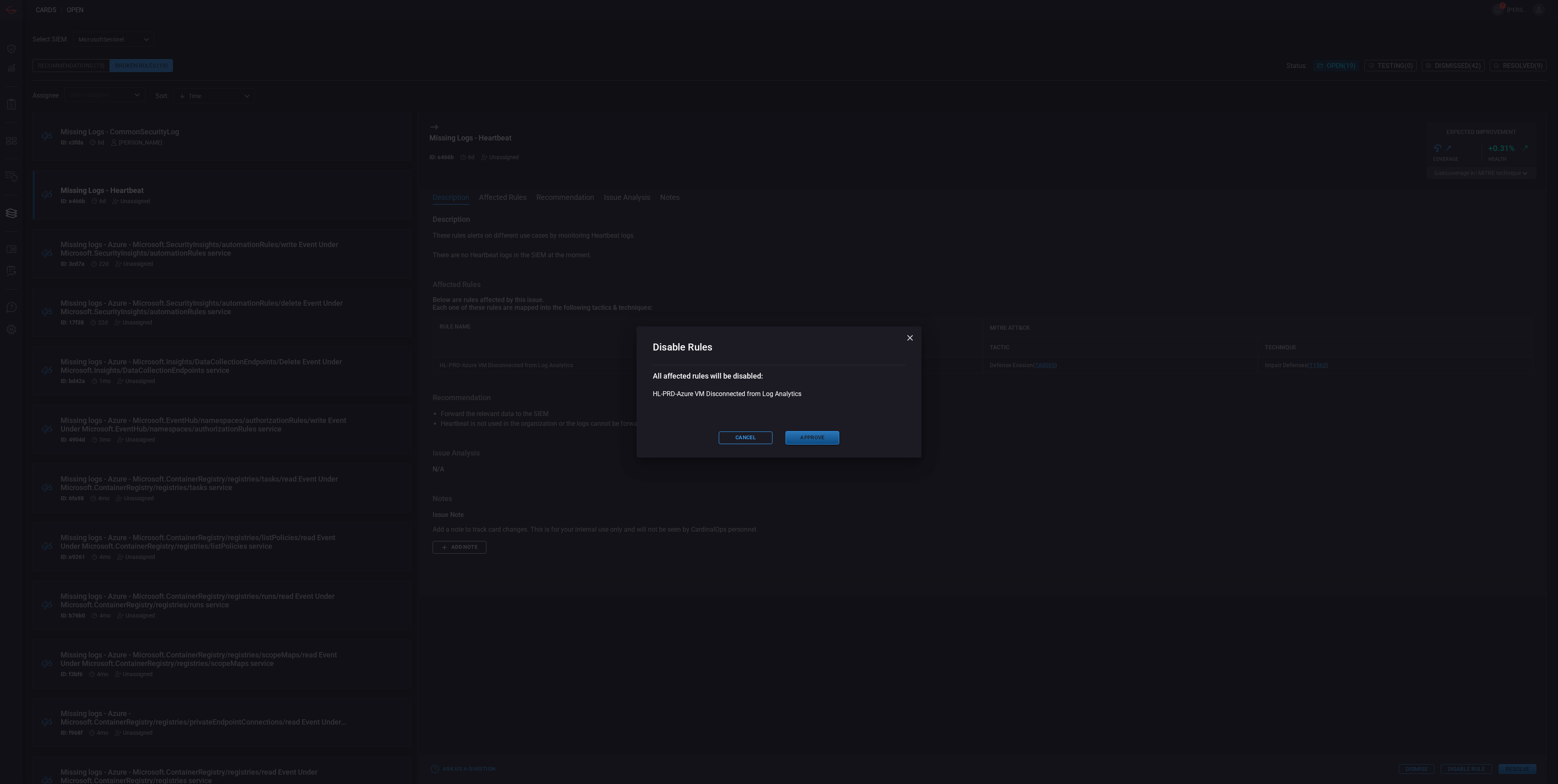
click at [796, 439] on button "Approve" at bounding box center [812, 437] width 54 height 13
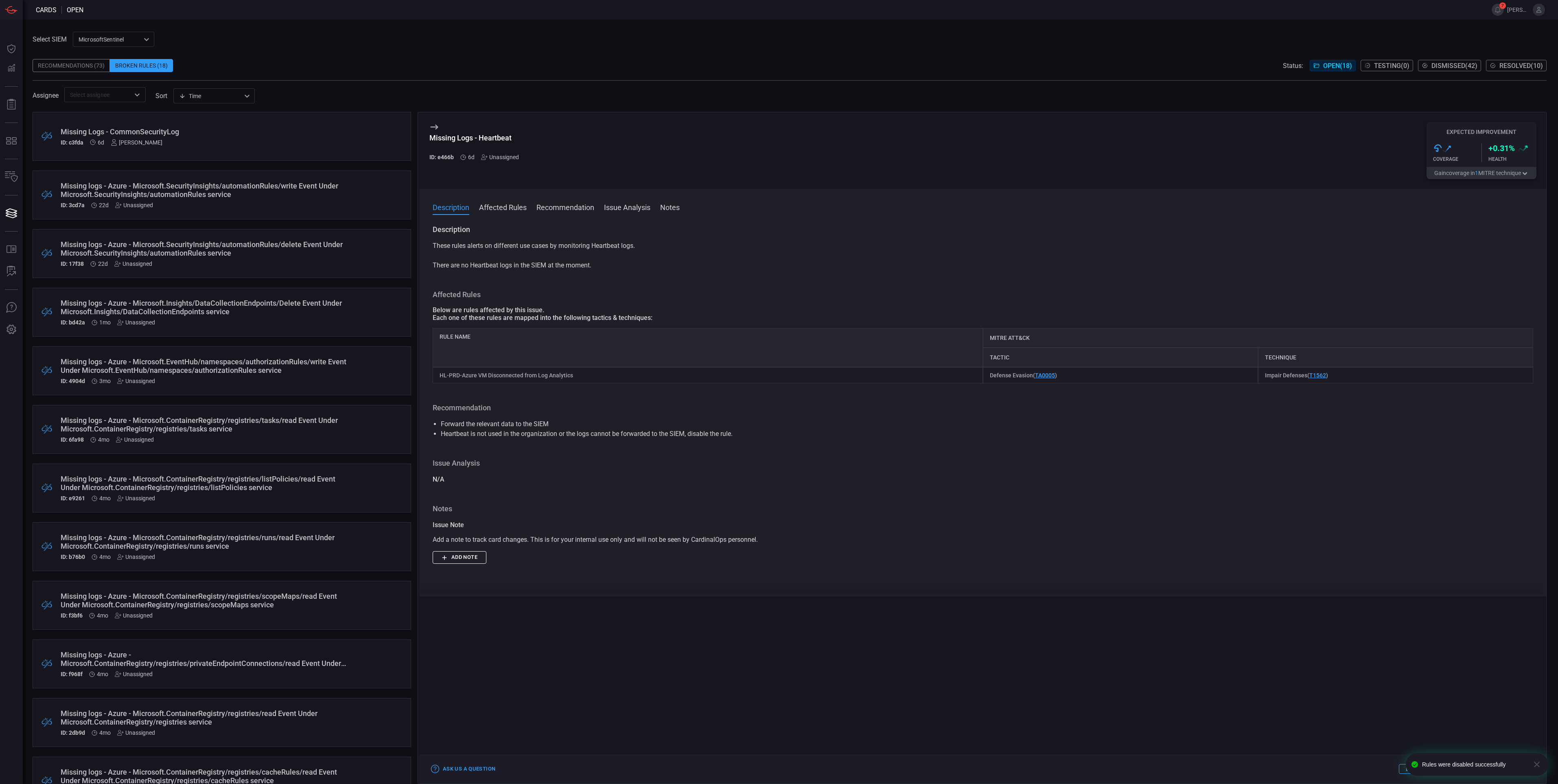
click at [233, 204] on div "ID: 3cd7a 22d Unassigned" at bounding box center [206, 205] width 292 height 7
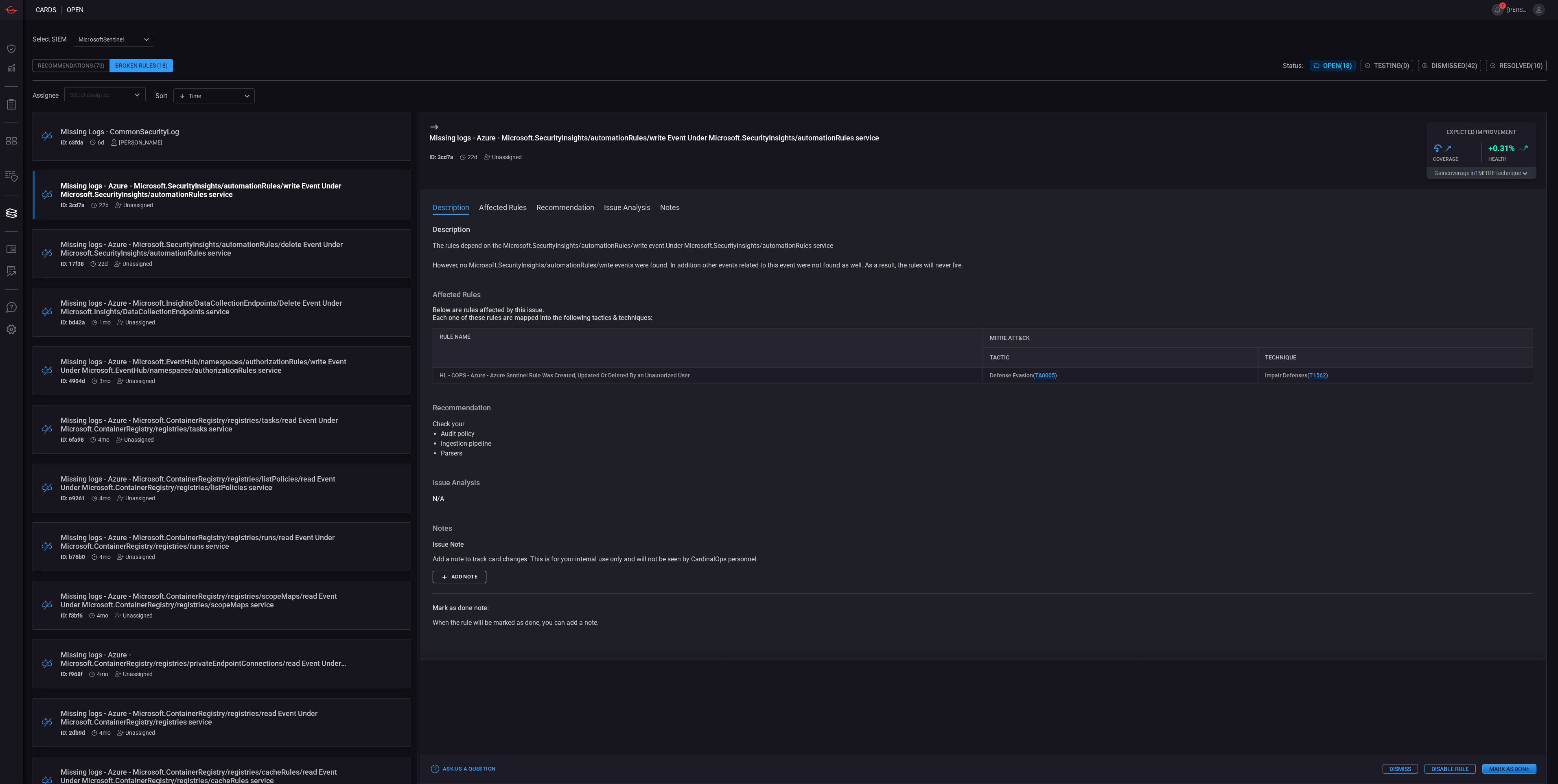
click at [488, 207] on button "Affected Rules" at bounding box center [503, 207] width 48 height 10
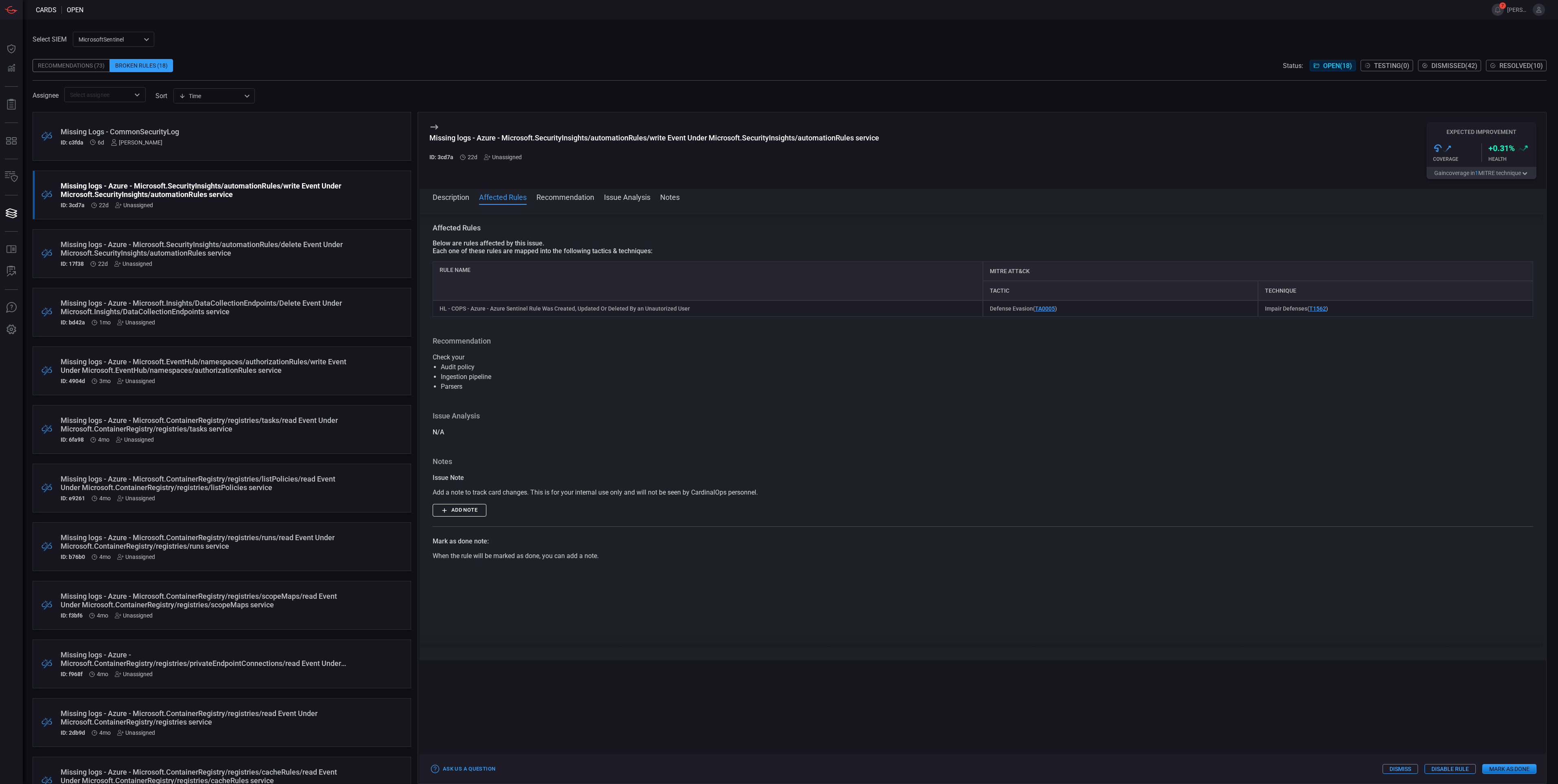
click at [442, 198] on button "Description" at bounding box center [451, 196] width 37 height 10
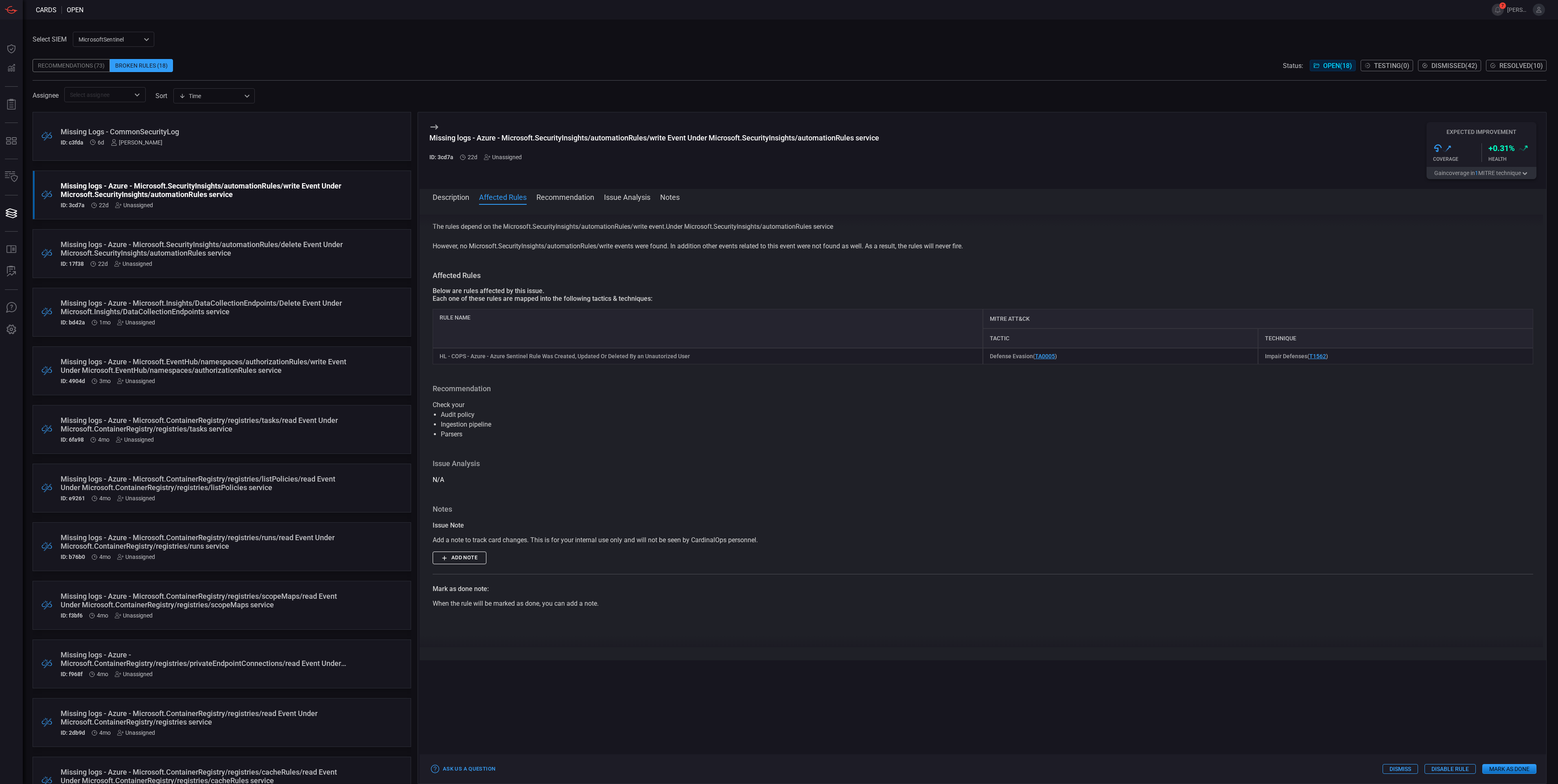
scroll to position [0, 0]
click at [527, 198] on div "Description Affected Rules Recommendation Issue Analysis Notes" at bounding box center [989, 196] width 1114 height 10
click at [507, 195] on button "Affected Rules" at bounding box center [503, 196] width 48 height 10
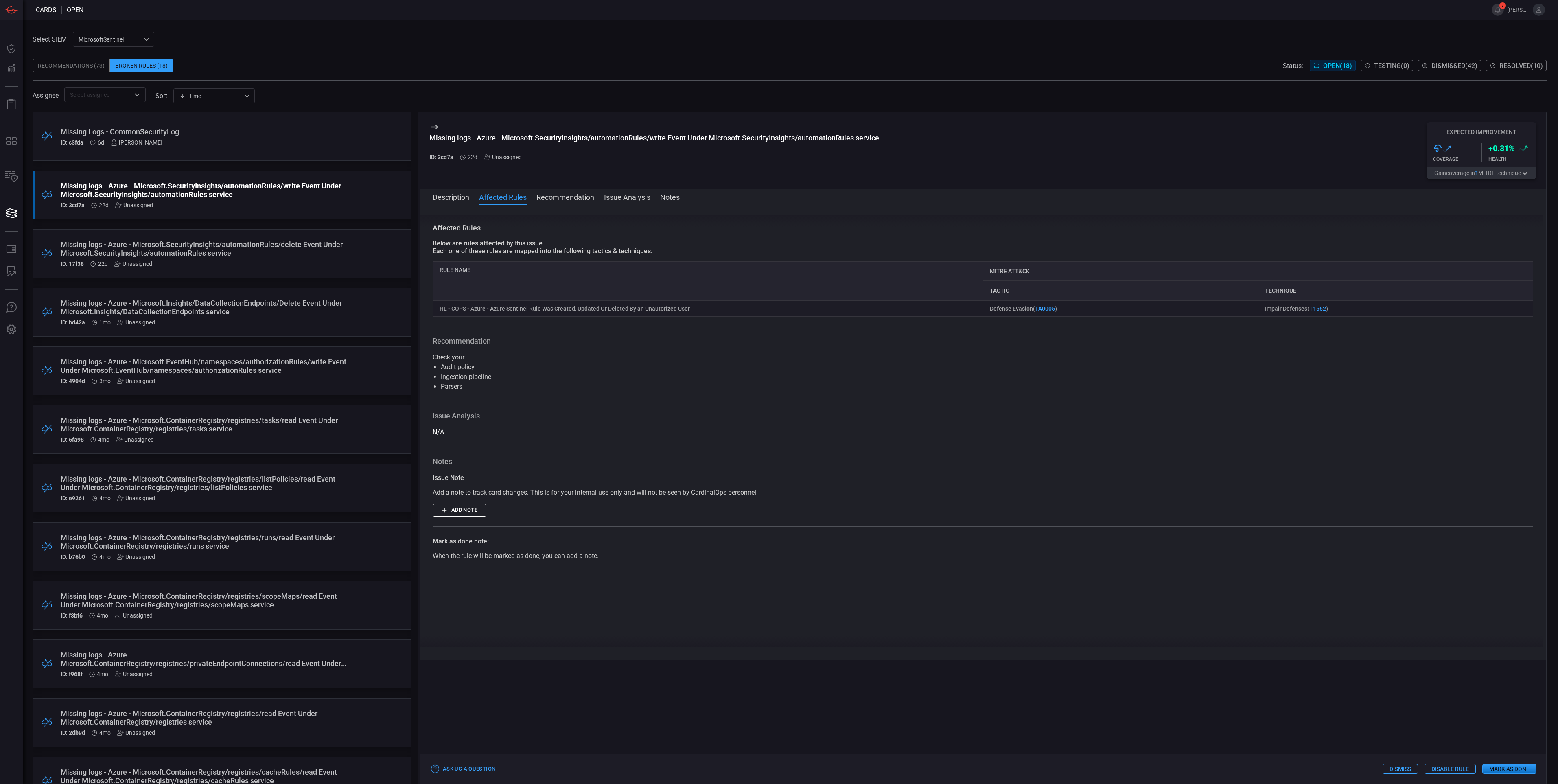
click at [571, 201] on button "Recommendation" at bounding box center [565, 196] width 58 height 10
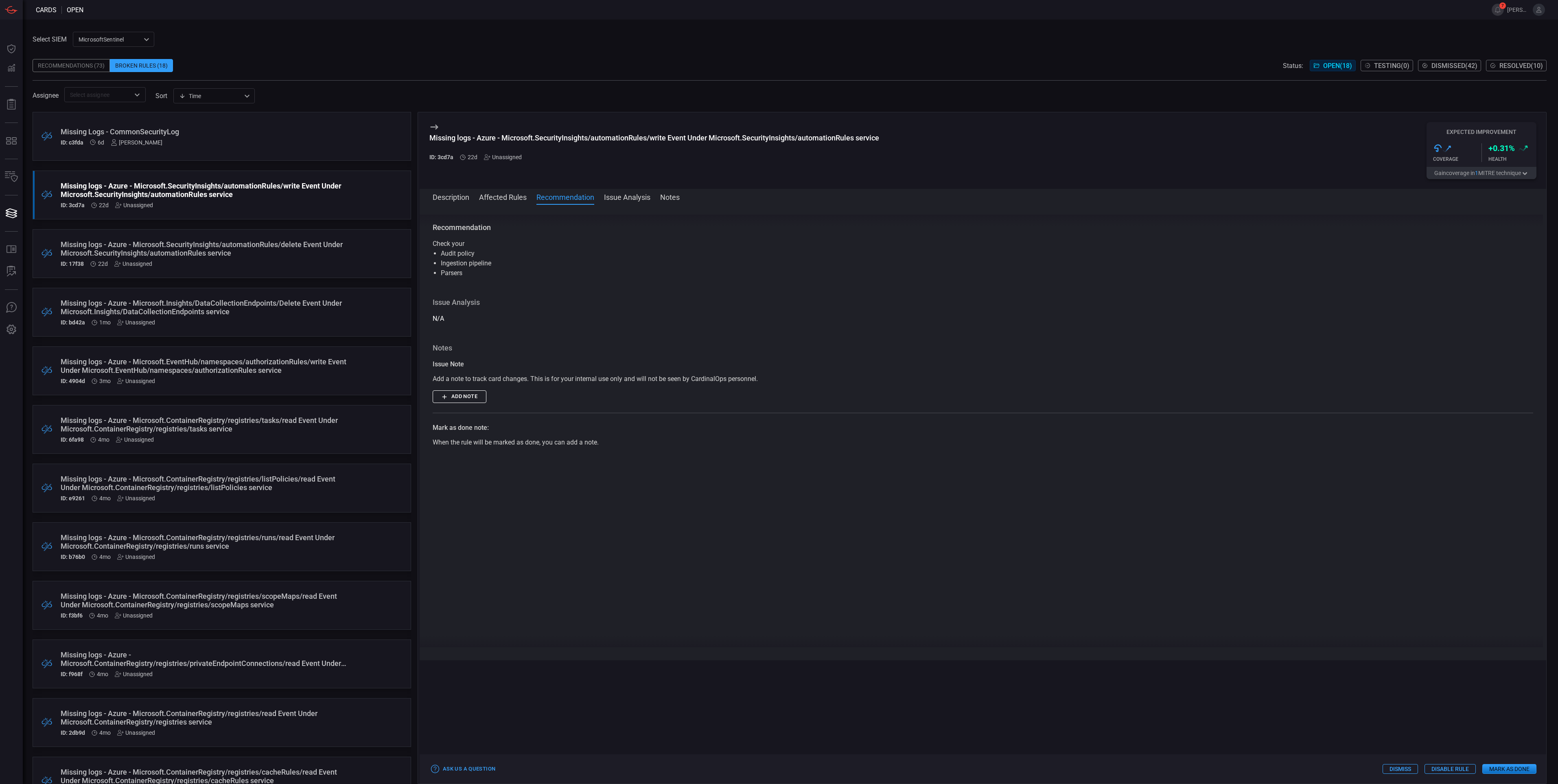
click at [622, 197] on button "Issue Analysis" at bounding box center [627, 196] width 46 height 10
click at [672, 200] on button "Notes" at bounding box center [670, 196] width 20 height 10
click at [437, 198] on button "Description" at bounding box center [451, 196] width 37 height 10
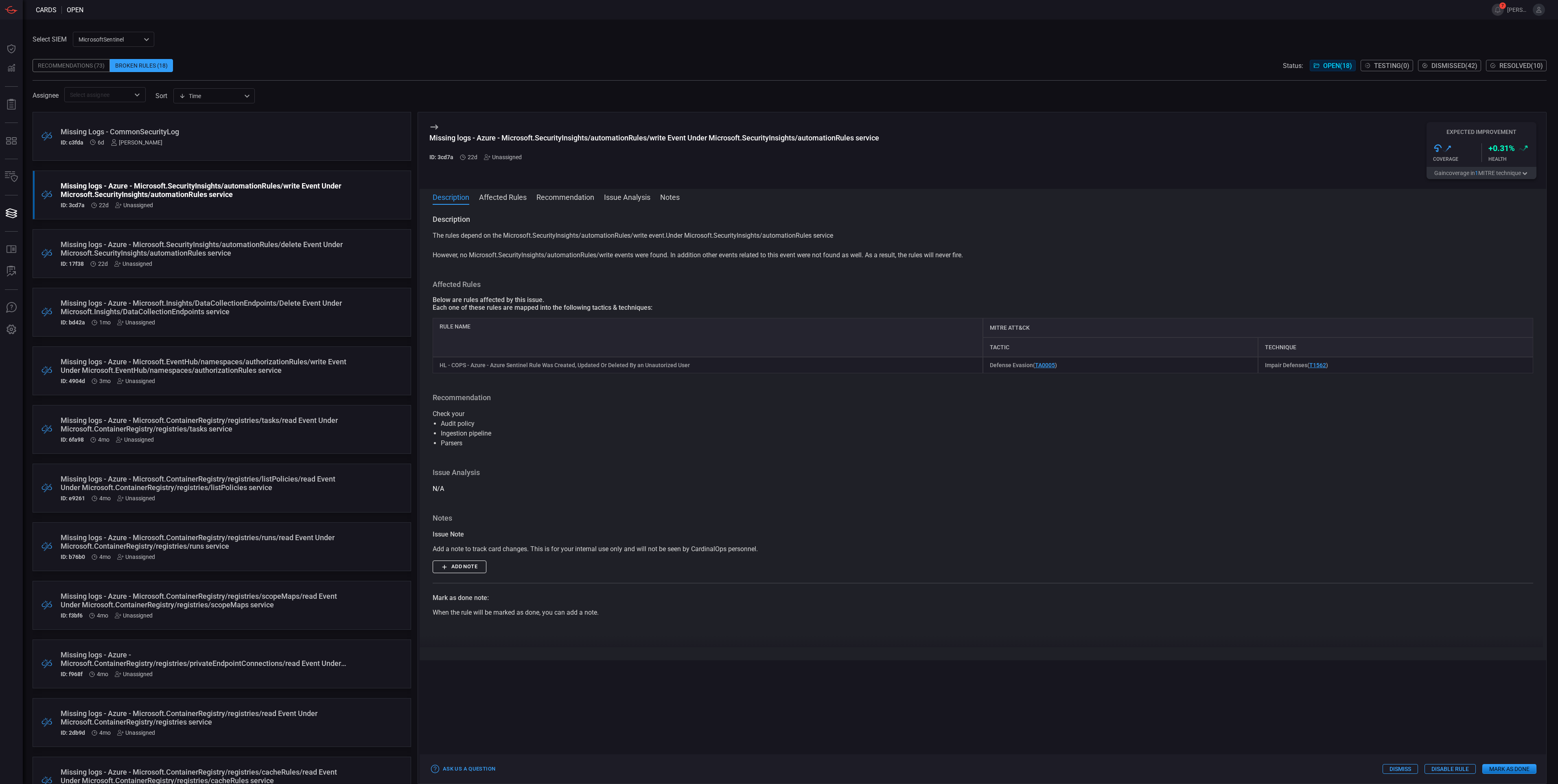
drag, startPoint x: 1399, startPoint y: 769, endPoint x: 1036, endPoint y: 610, distance: 396.3
click at [1036, 610] on div "Missing logs - Azure - Microsoft.SecurityInsights/automationRules/write Event U…" at bounding box center [982, 447] width 1129 height 672
click at [772, 749] on div "Missing logs - Azure - Microsoft.SecurityInsights/automationRules/write Event U…" at bounding box center [982, 447] width 1129 height 672
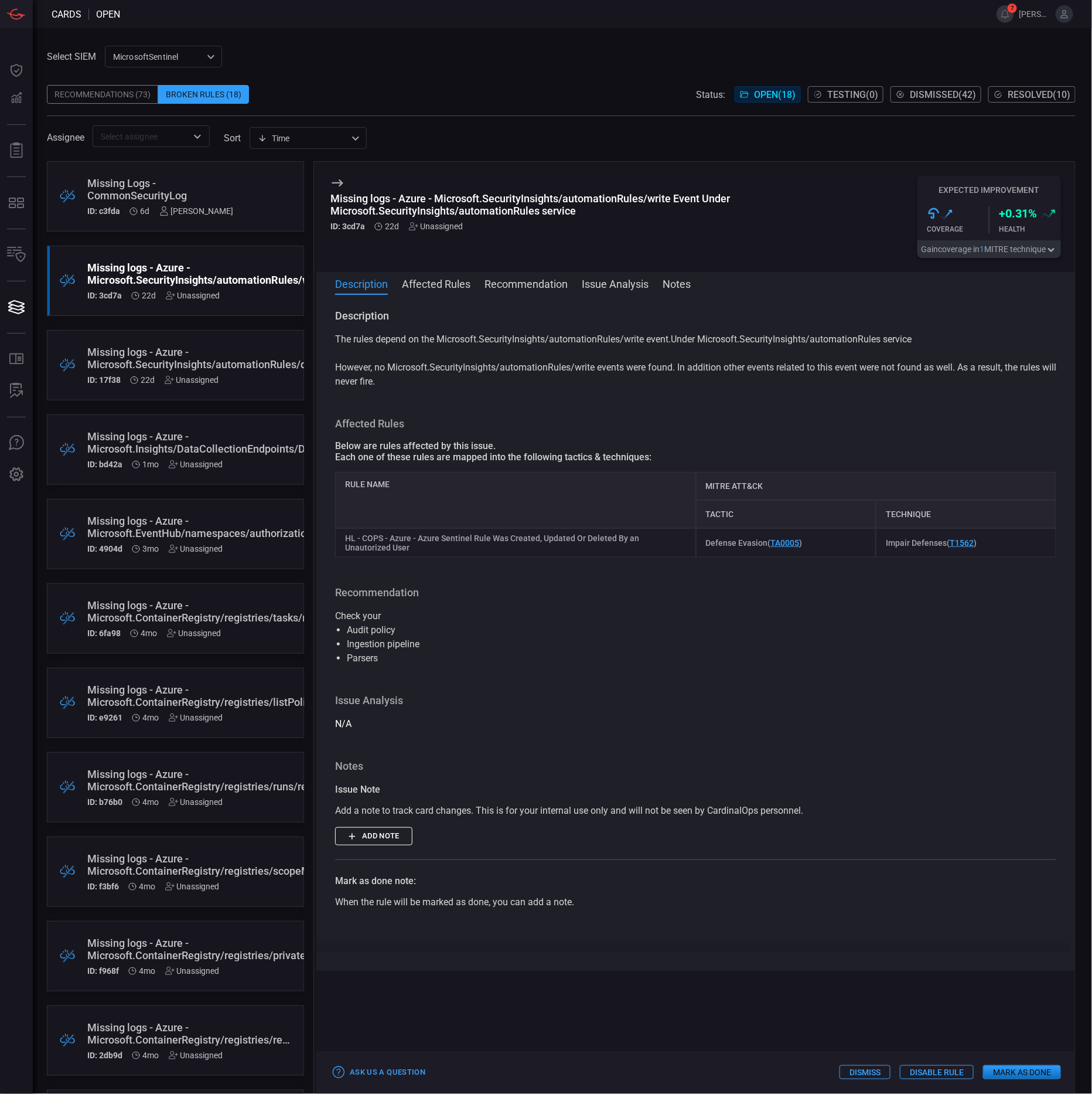
click at [832, 644] on li "Ingestion pipeline" at bounding box center [696, 644] width 698 height 14
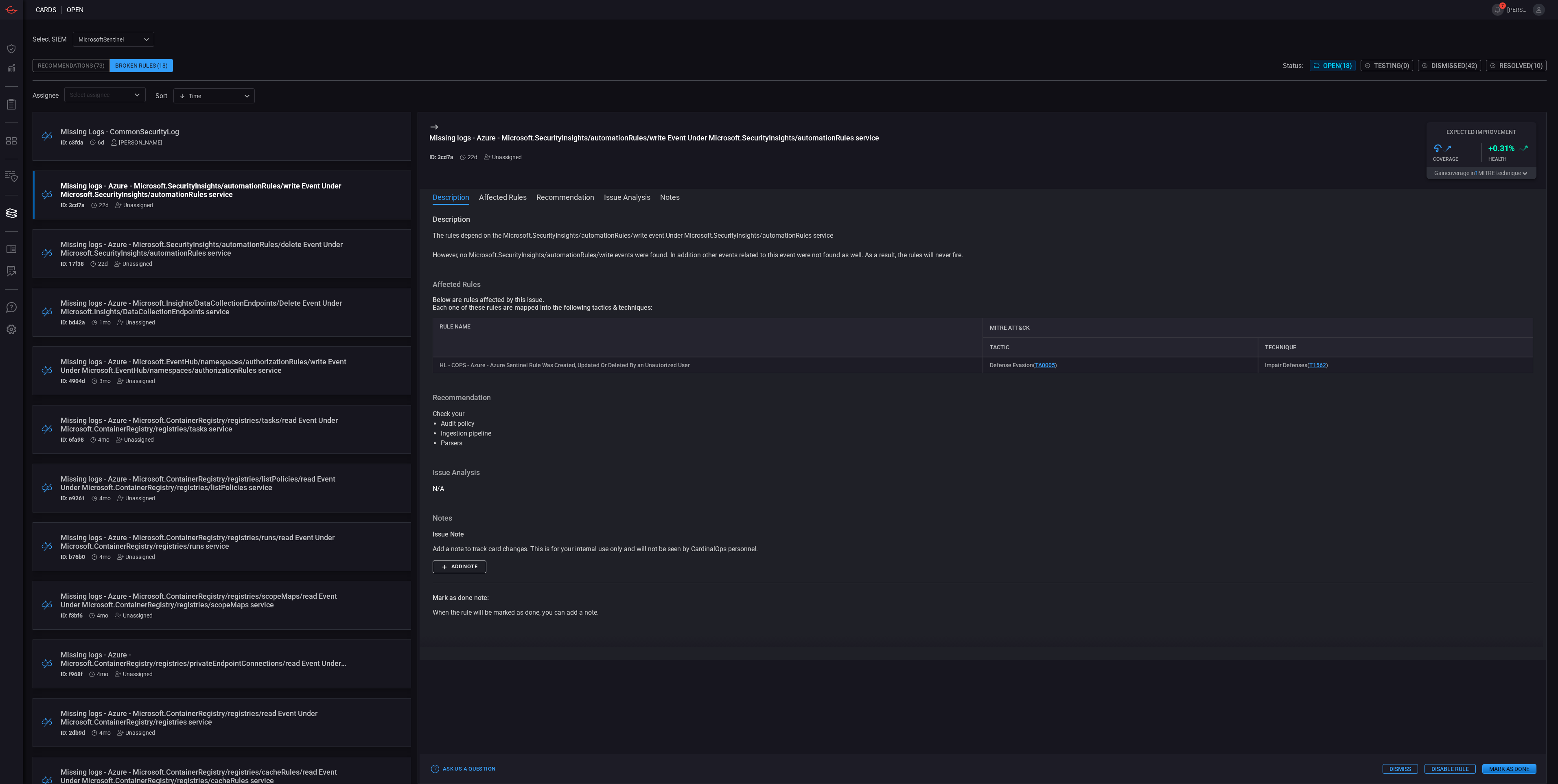
click at [1402, 767] on button "Dismiss" at bounding box center [1401, 769] width 35 height 10
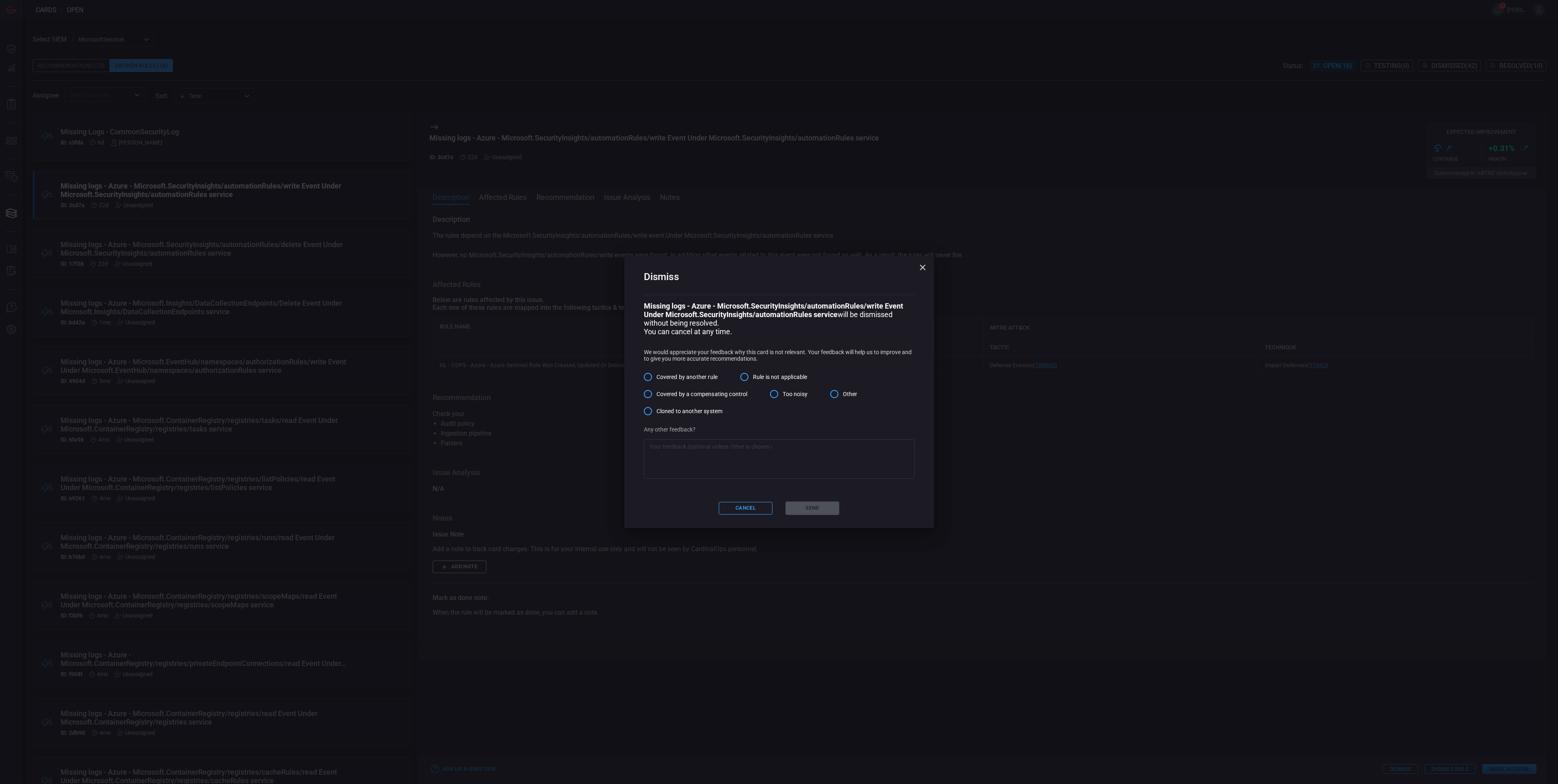
click at [837, 394] on input "Other" at bounding box center [834, 394] width 17 height 17
click at [682, 448] on textarea at bounding box center [779, 458] width 259 height 32
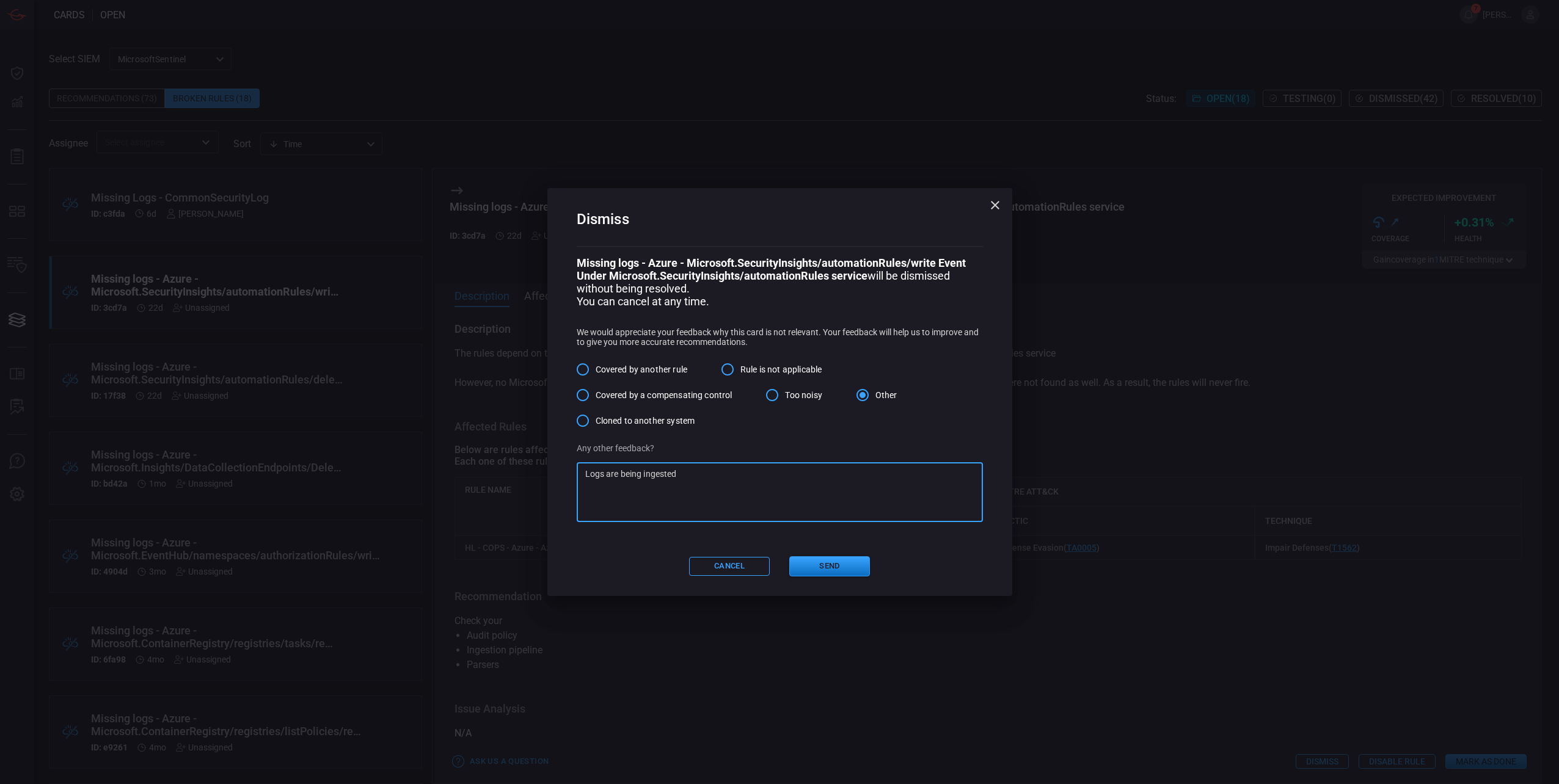
scroll to position [16, 0]
type textarea "Logs are being ingested fine, this operations is just very infrequent"
click at [819, 566] on button "Send" at bounding box center [830, 567] width 81 height 20
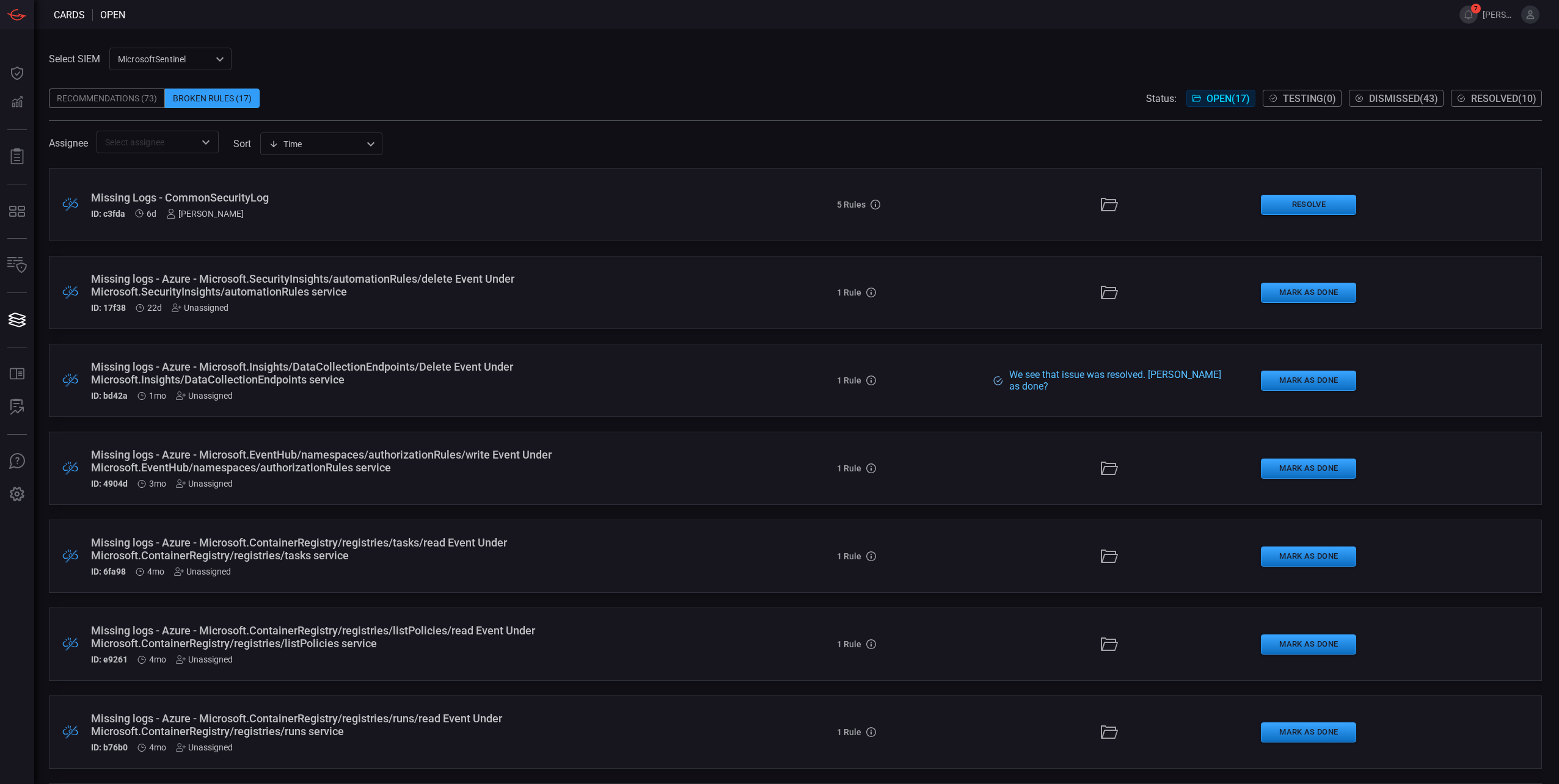
click at [562, 282] on div "Missing logs - Azure - Microsoft.SecurityInsights/automationRules/delete Event …" at bounding box center [381, 285] width 581 height 26
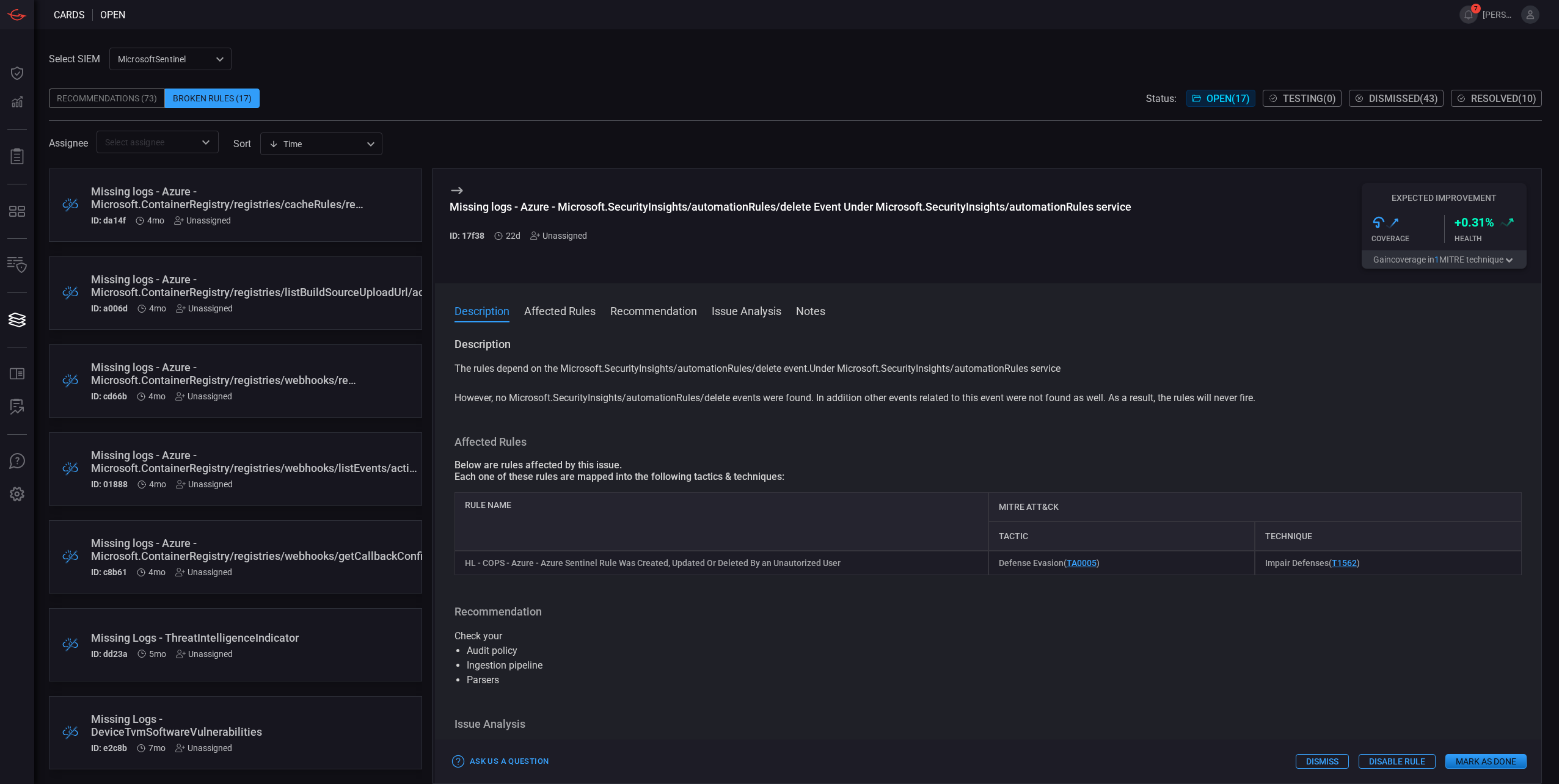
scroll to position [888, 0]
click at [316, 722] on div "Missing Logs - DeviceTvmSoftwareVulnerabilities" at bounding box center [212, 725] width 243 height 26
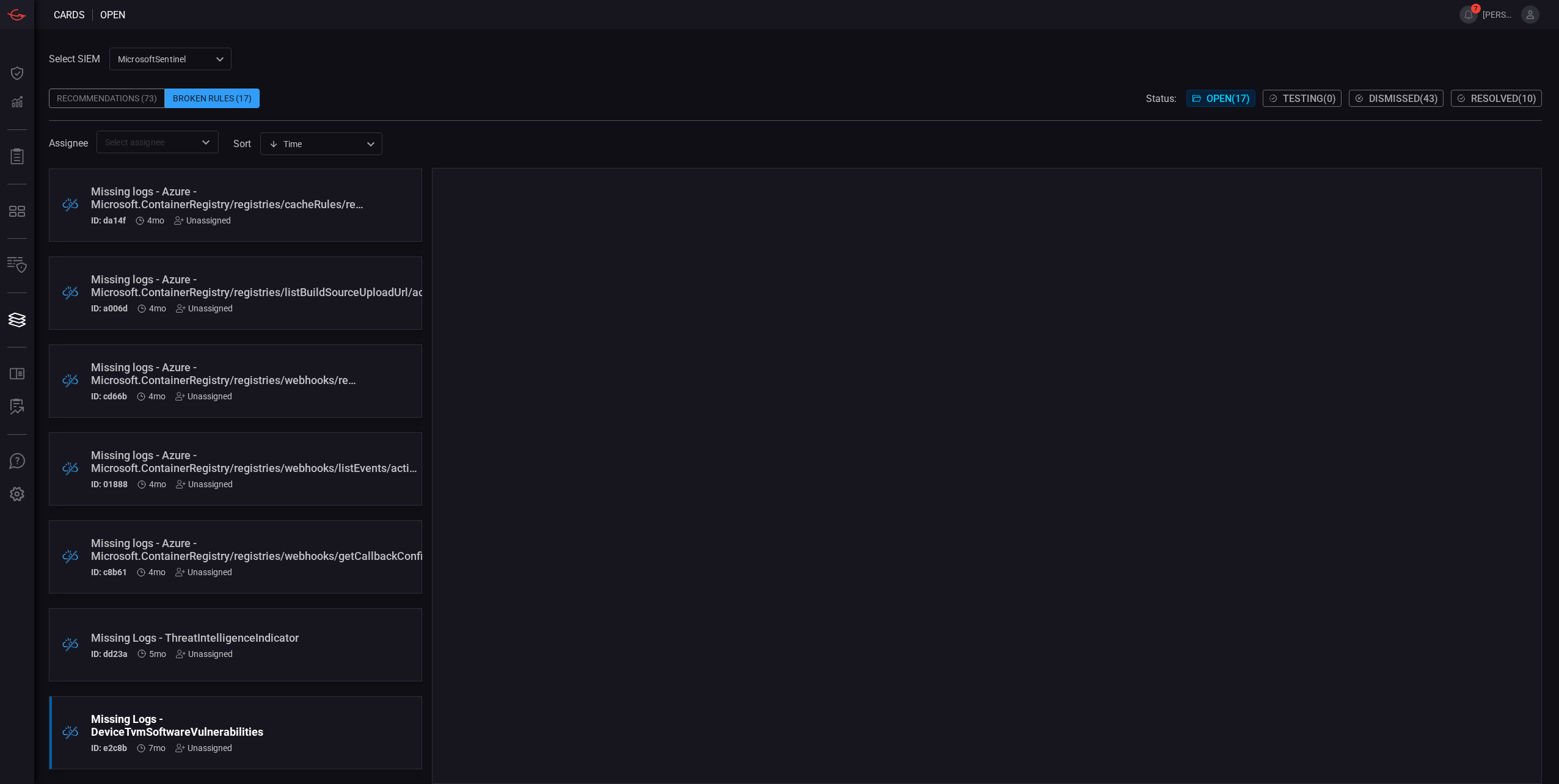
scroll to position [879, 0]
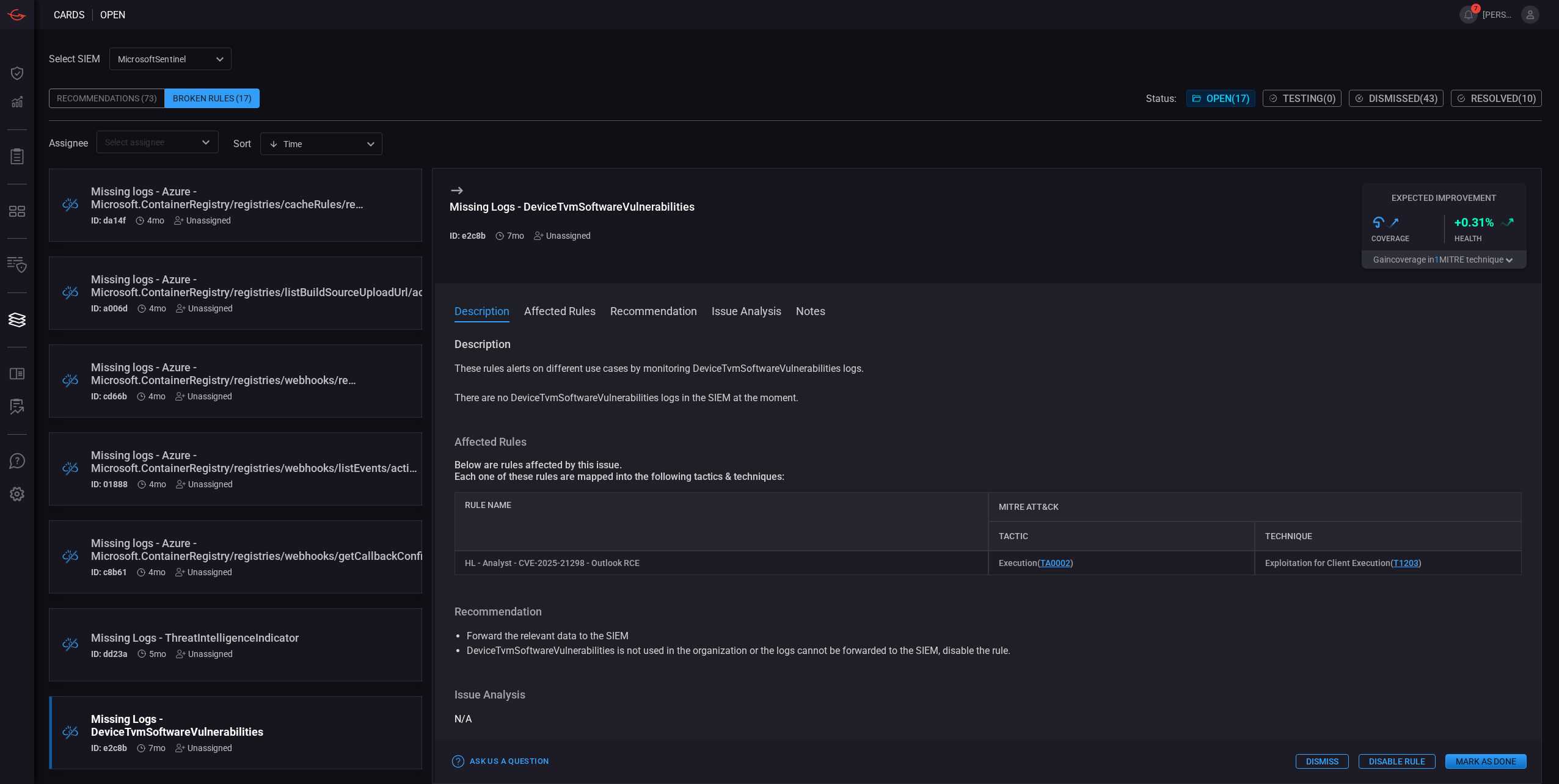
click at [286, 656] on div "ID: dd23a 5mo Unassigned" at bounding box center [212, 654] width 243 height 10
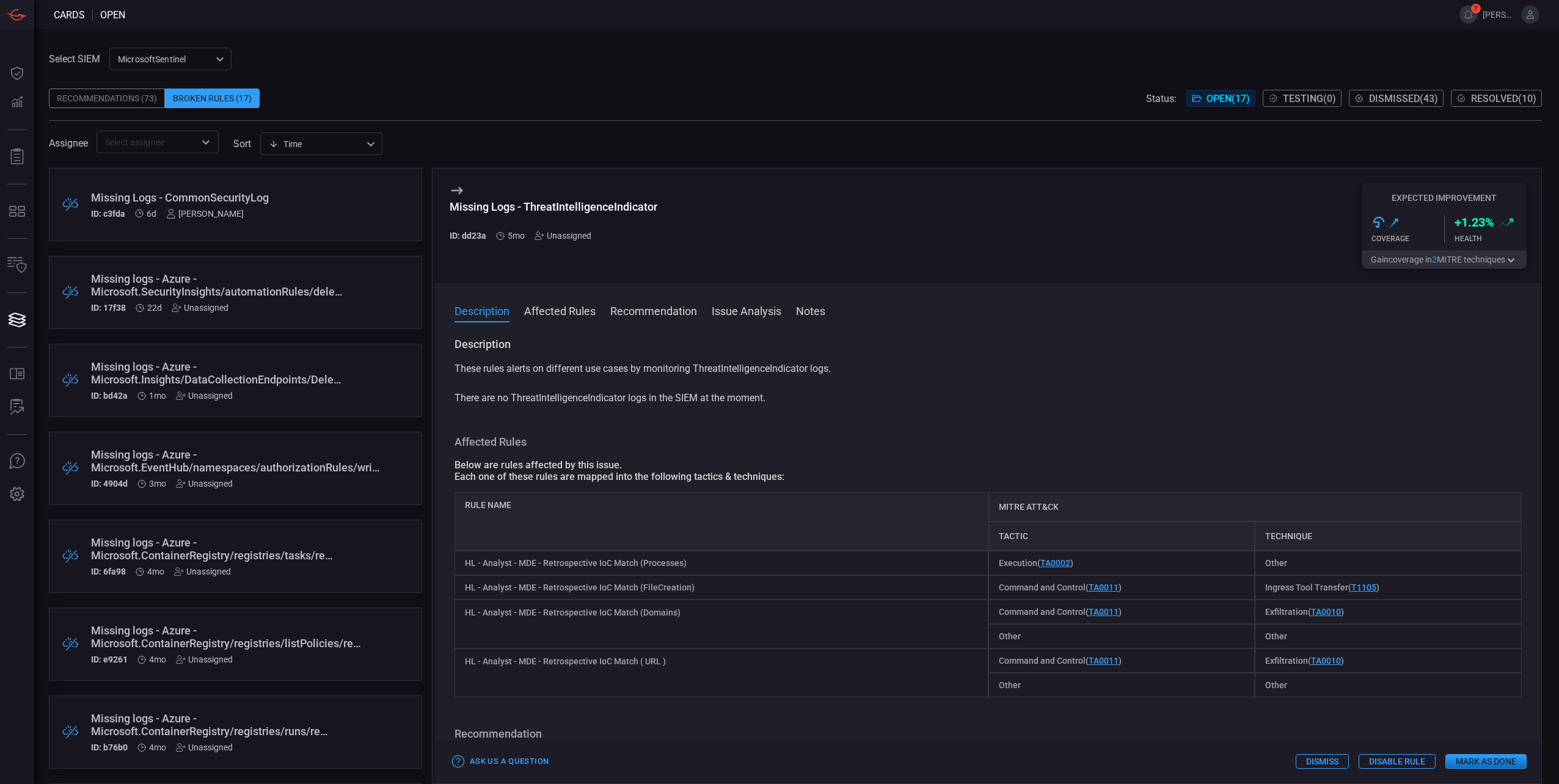
click at [293, 299] on div "Missing logs - Azure - Microsoft.SecurityInsights/automationRules/delete Event …" at bounding box center [217, 285] width 254 height 26
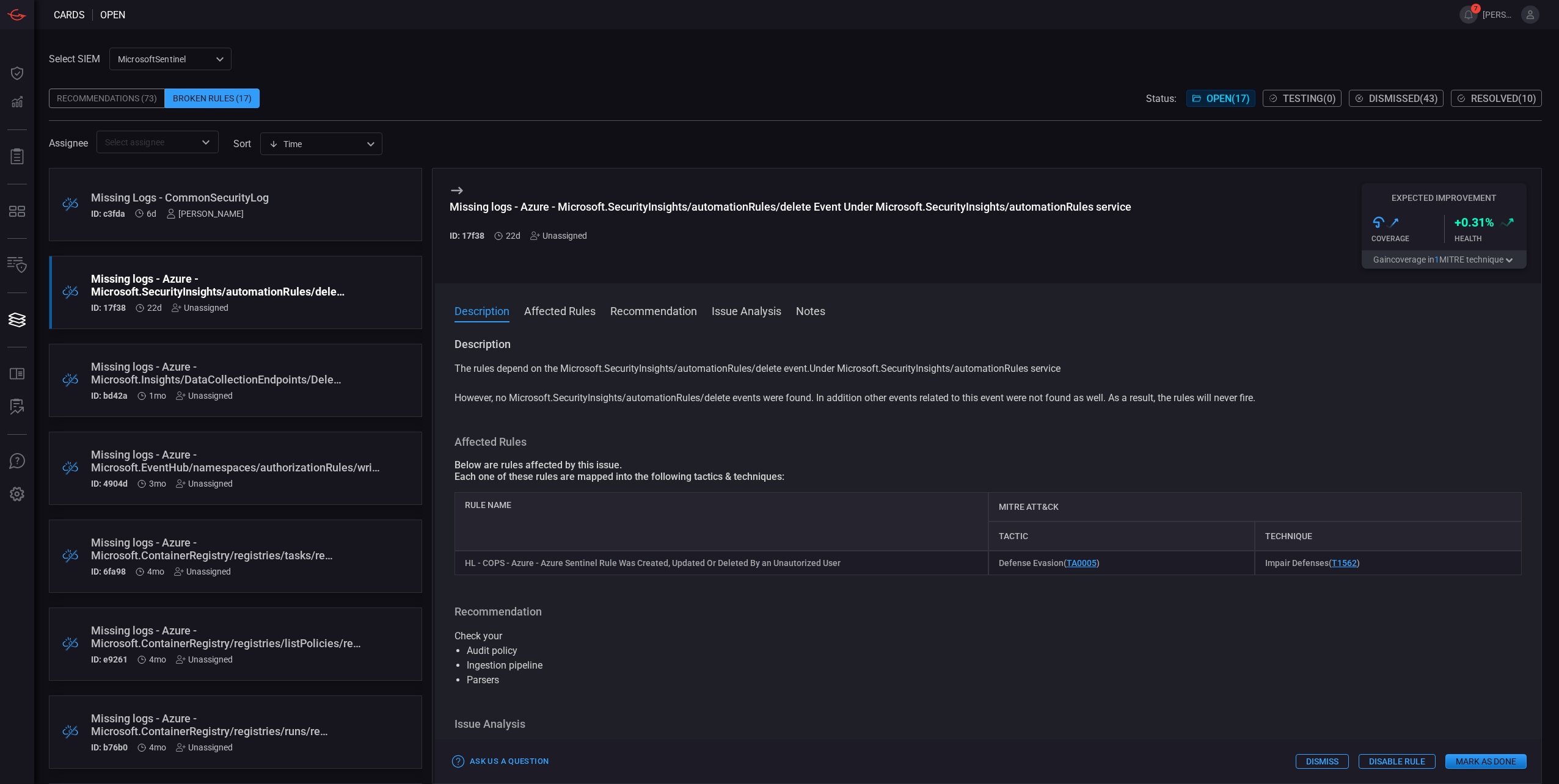
click at [286, 396] on div "ID: bd42a 1mo Unassigned" at bounding box center [216, 396] width 252 height 10
click at [288, 470] on div "Missing logs - Azure - Microsoft.EventHub/namespaces/authorizationRules/write E…" at bounding box center [236, 462] width 291 height 26
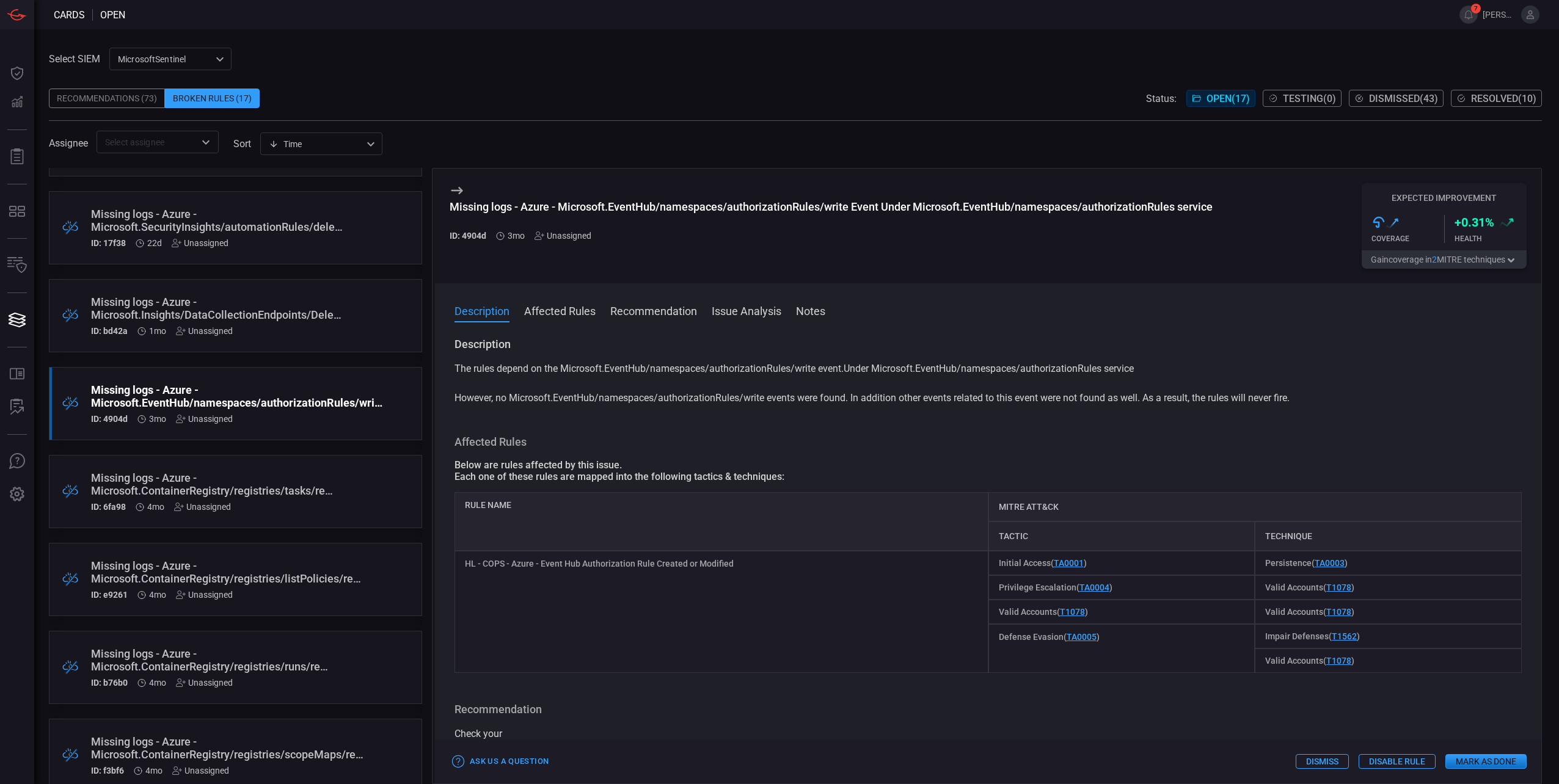
scroll to position [183, 0]
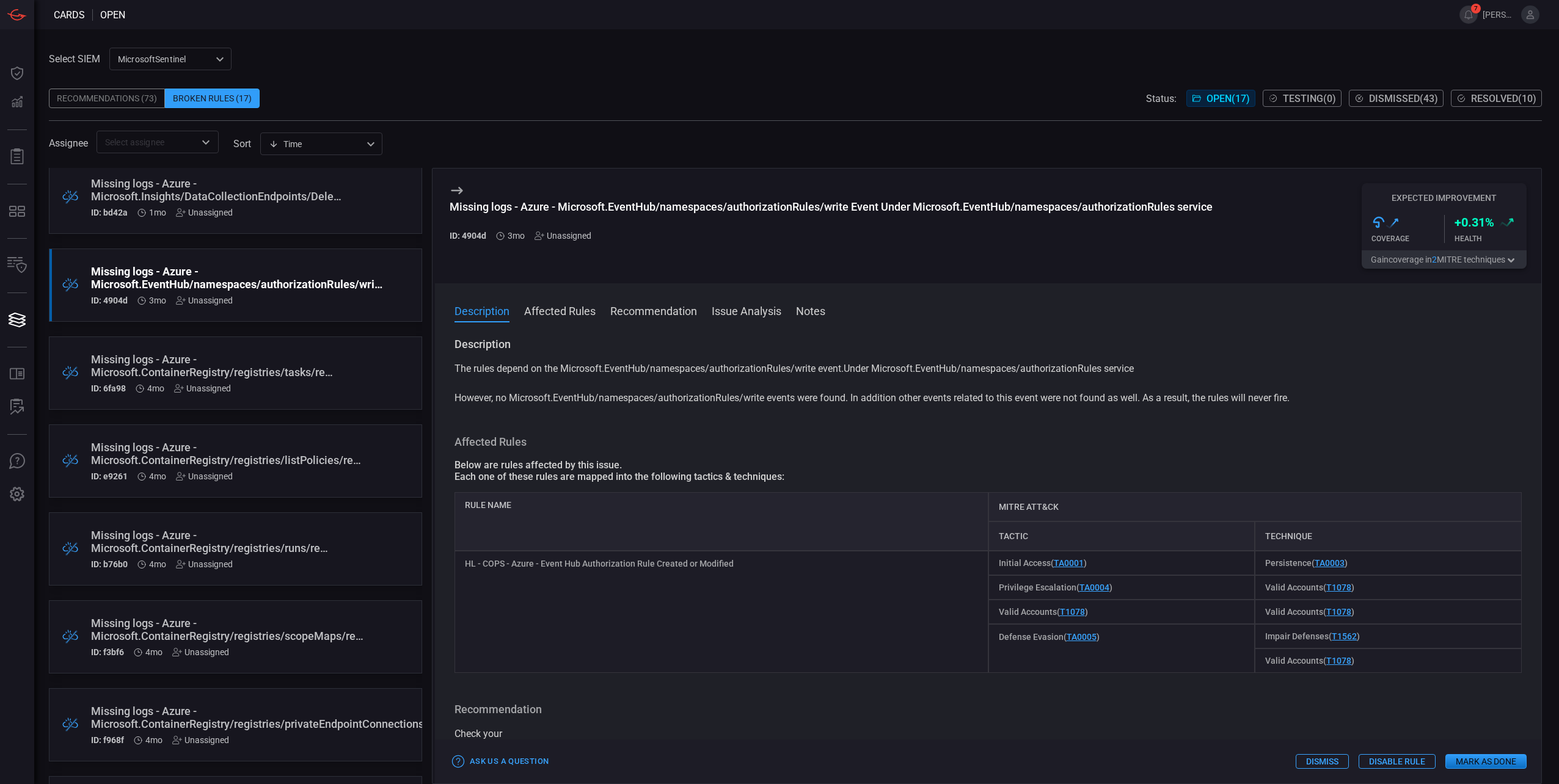
click at [276, 403] on div ".broken_cards_icon_0{fill:#39A4FF;} .broken_cards_icon_1{fill:none;stroke:#1918…" at bounding box center [235, 374] width 374 height 73
